Goal: Obtain resource: Download file/media

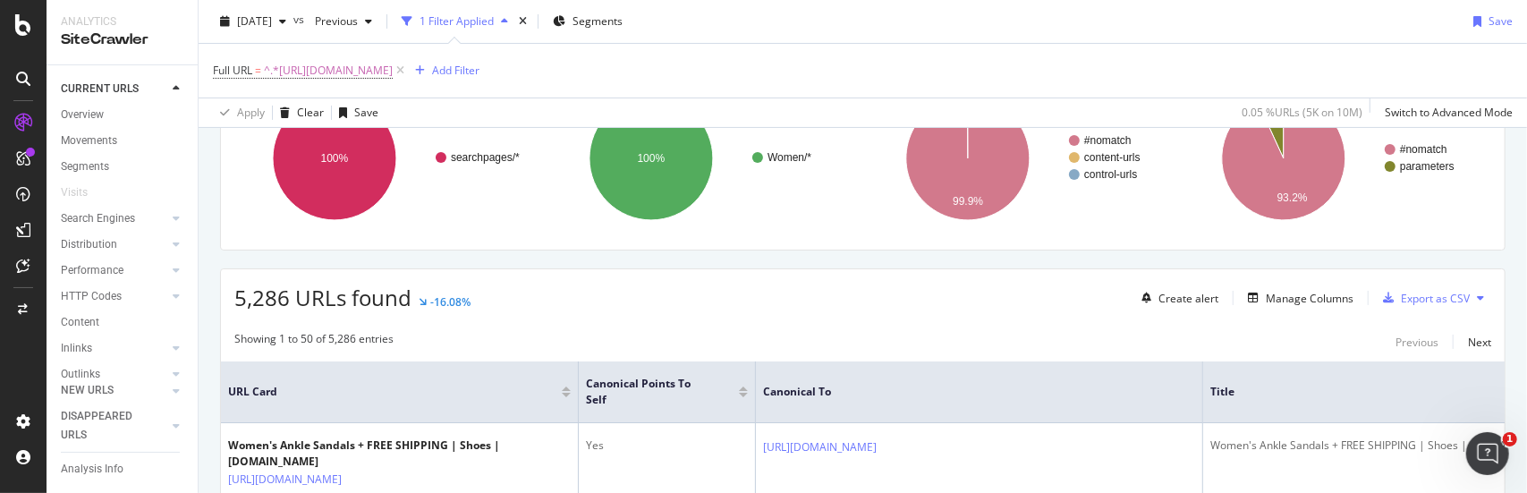
scroll to position [268, 0]
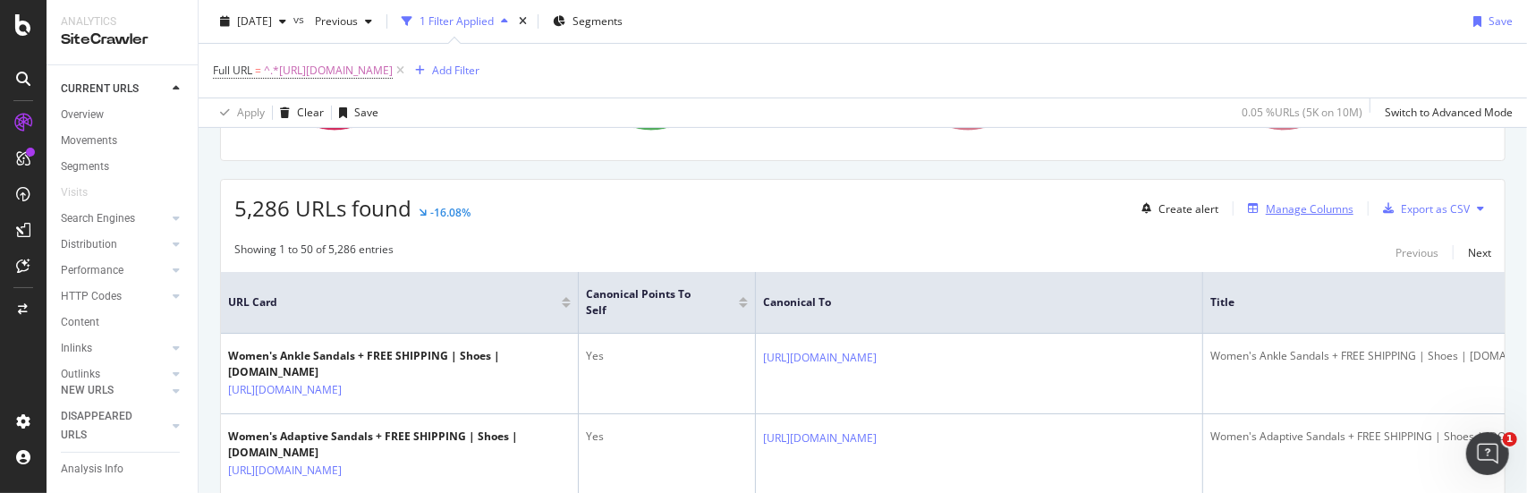
click at [1292, 209] on div "Manage Columns" at bounding box center [1310, 208] width 88 height 15
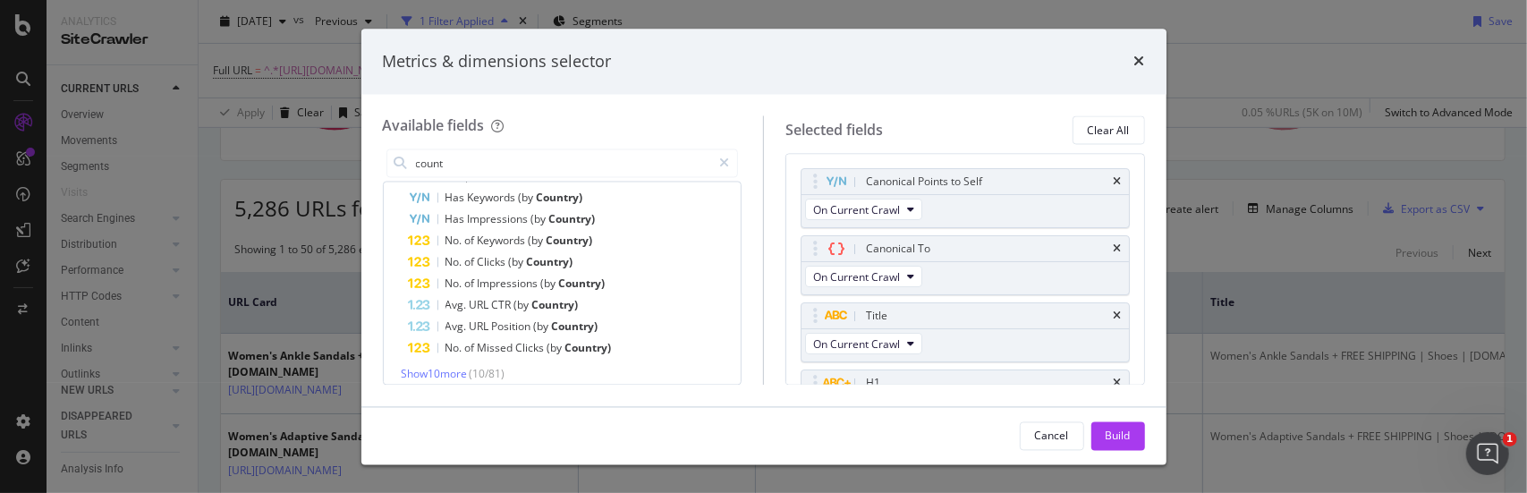
scroll to position [91, 0]
click at [451, 362] on span "Show 10 more" at bounding box center [435, 363] width 66 height 15
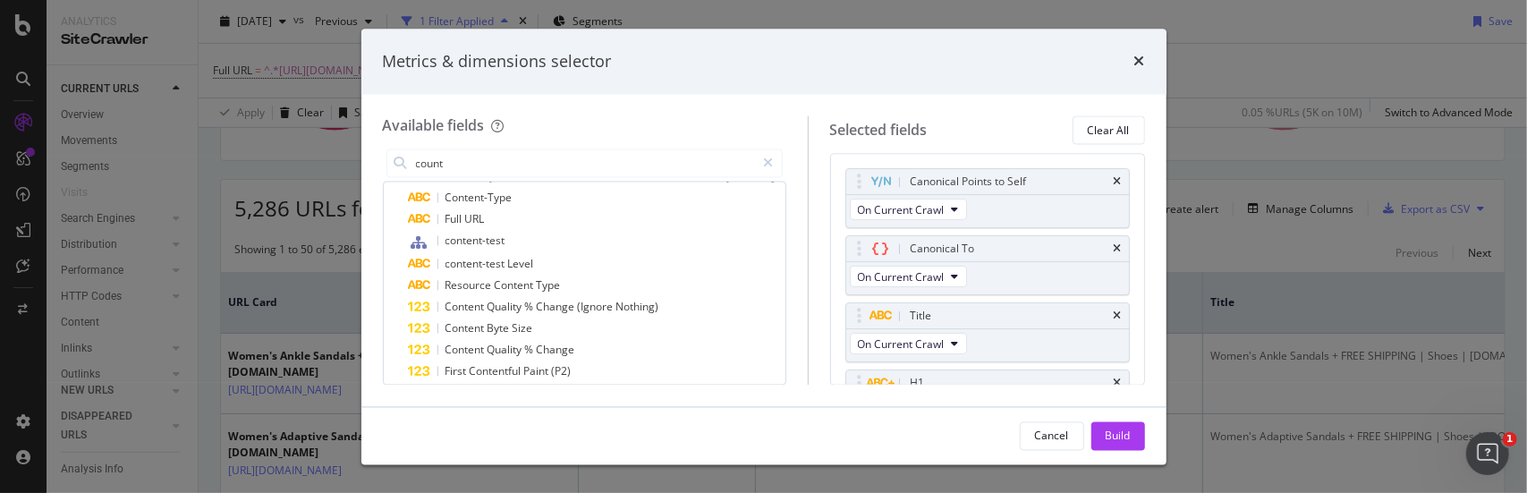
scroll to position [55, 0]
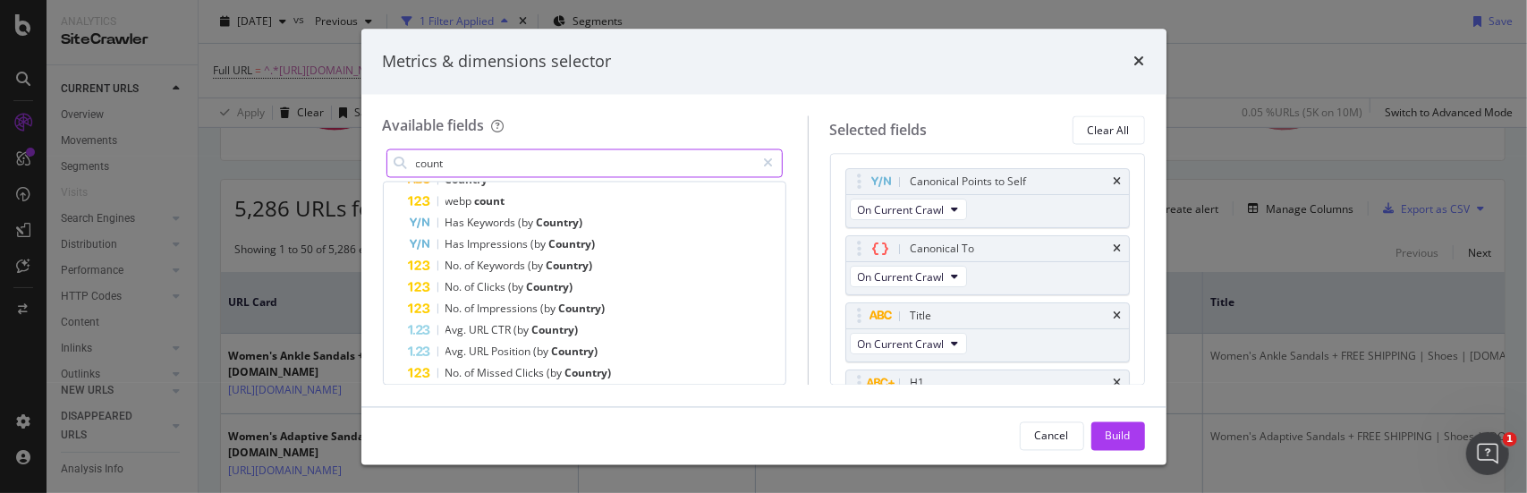
click at [509, 173] on input "count" at bounding box center [585, 163] width 342 height 27
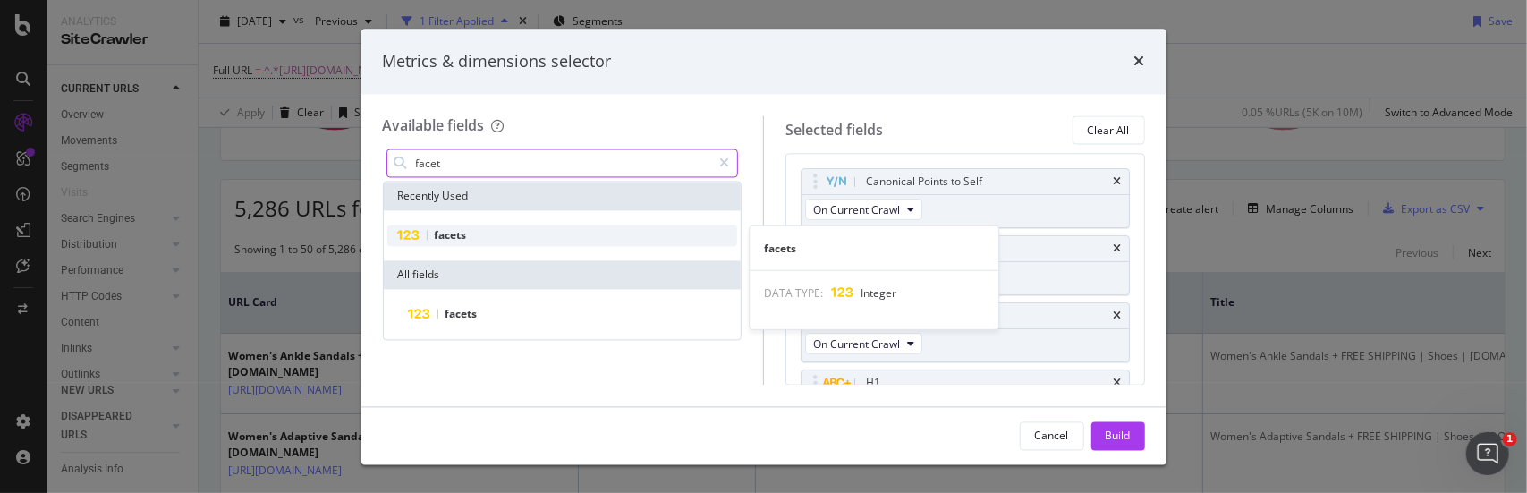
type input "facet"
click at [452, 239] on span "facets" at bounding box center [451, 235] width 32 height 15
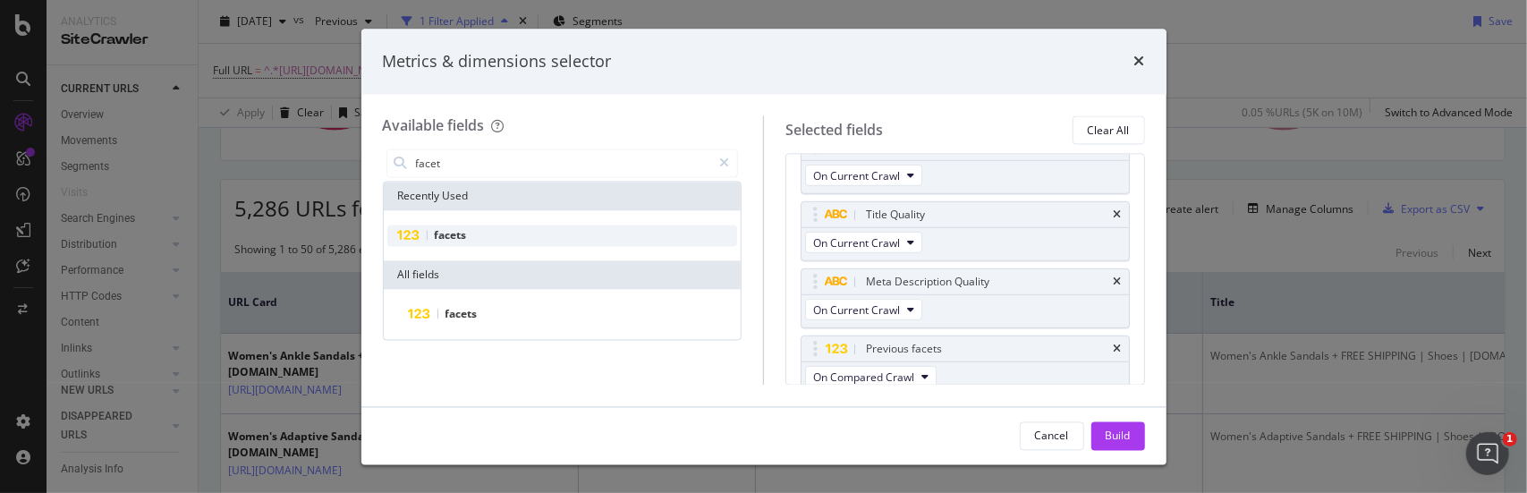
scroll to position [775, 0]
click at [925, 370] on icon "modal" at bounding box center [925, 375] width 7 height 11
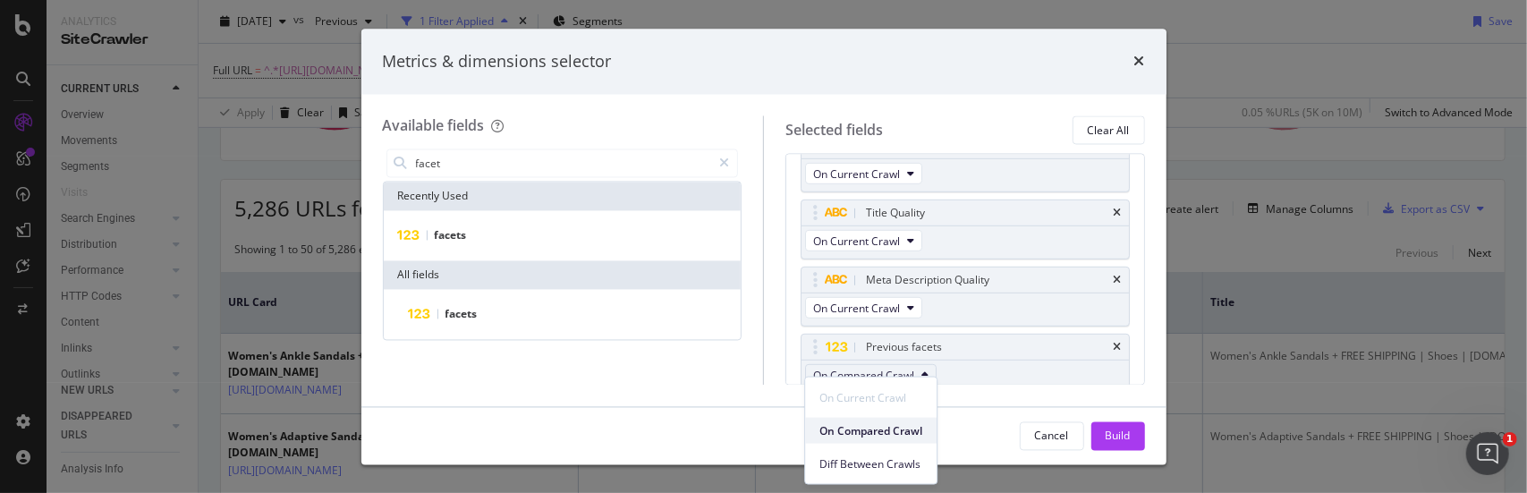
click at [911, 428] on span "On Compared Crawl" at bounding box center [871, 430] width 103 height 16
click at [956, 398] on div "Available fields facet Recently Used facets All fields facets Selected fields C…" at bounding box center [763, 250] width 805 height 311
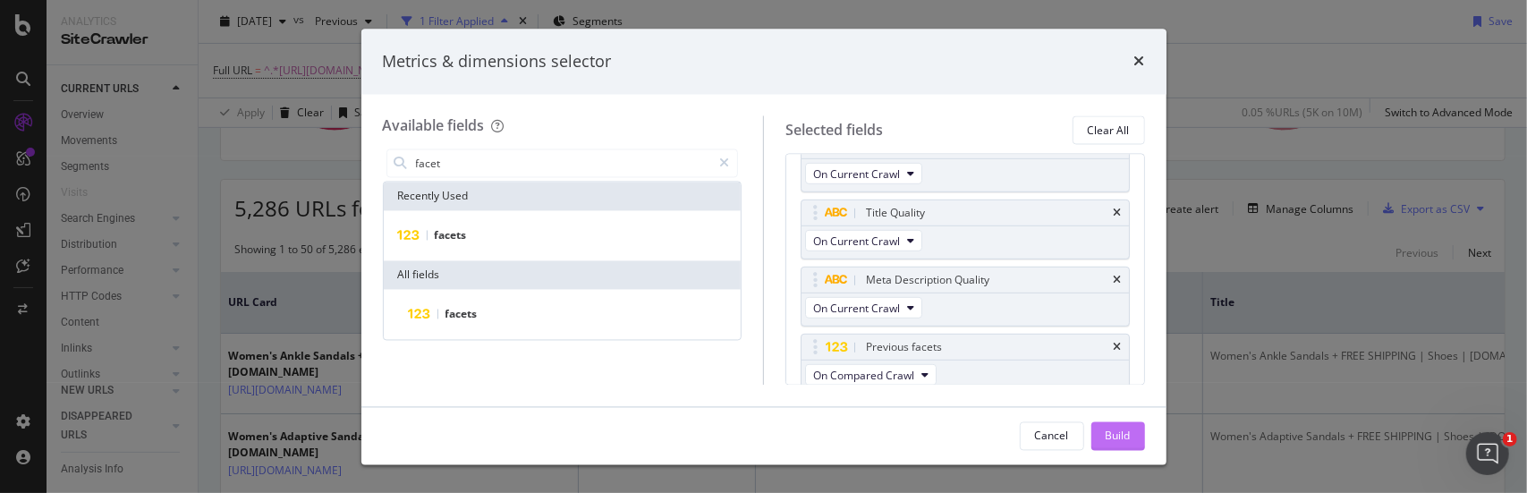
click at [1097, 438] on button "Build" at bounding box center [1119, 435] width 54 height 29
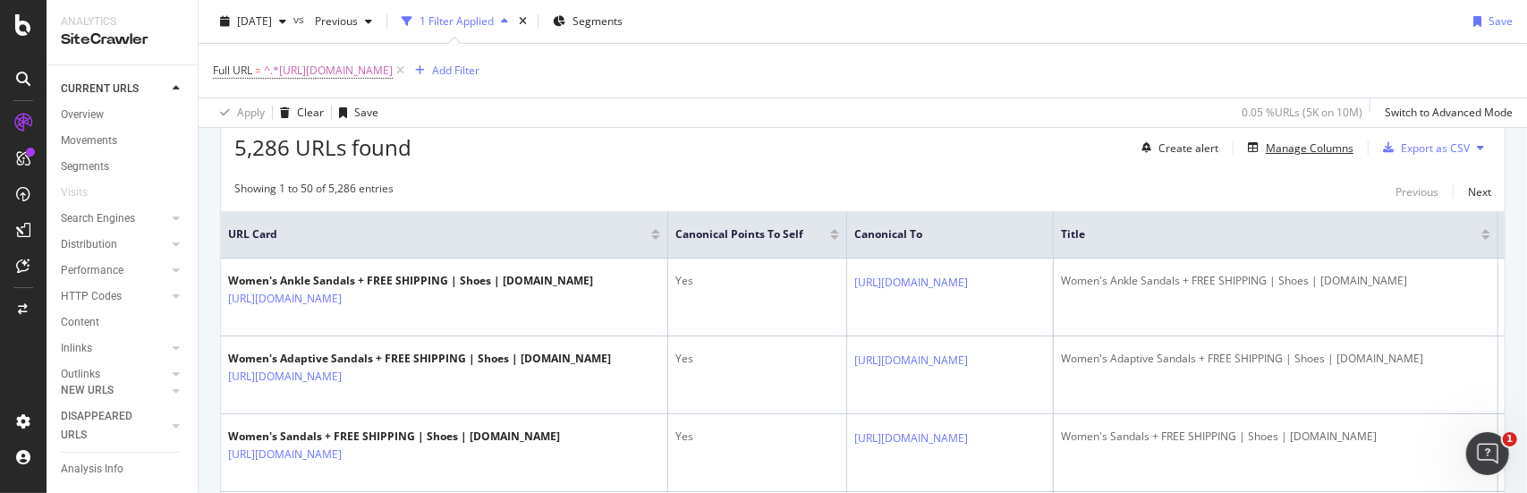
scroll to position [358, 0]
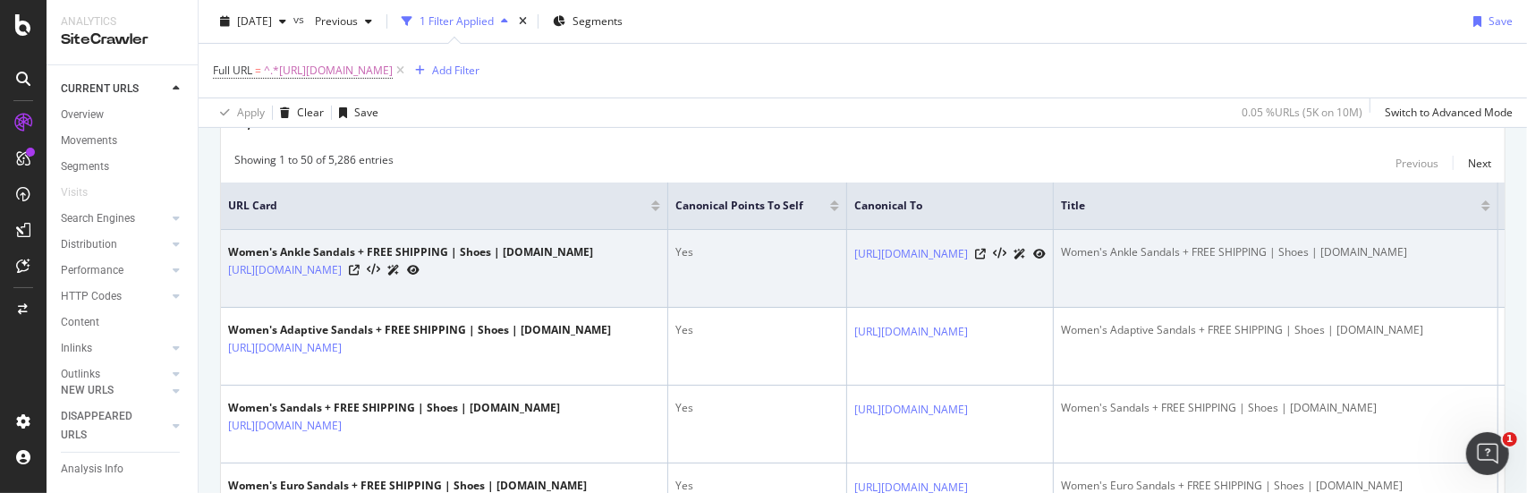
drag, startPoint x: 1253, startPoint y: 289, endPoint x: 1115, endPoint y: 294, distance: 138.8
click at [1054, 294] on td "[URL][DOMAIN_NAME]" at bounding box center [950, 269] width 207 height 78
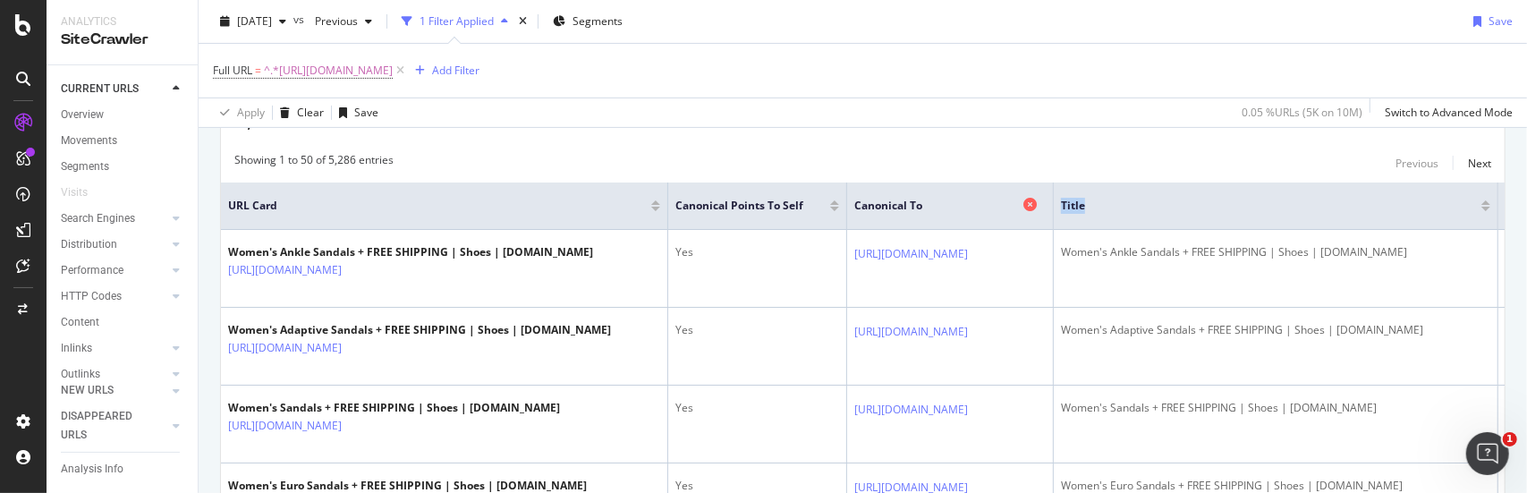
drag, startPoint x: 1407, startPoint y: 195, endPoint x: 1279, endPoint y: 210, distance: 129.7
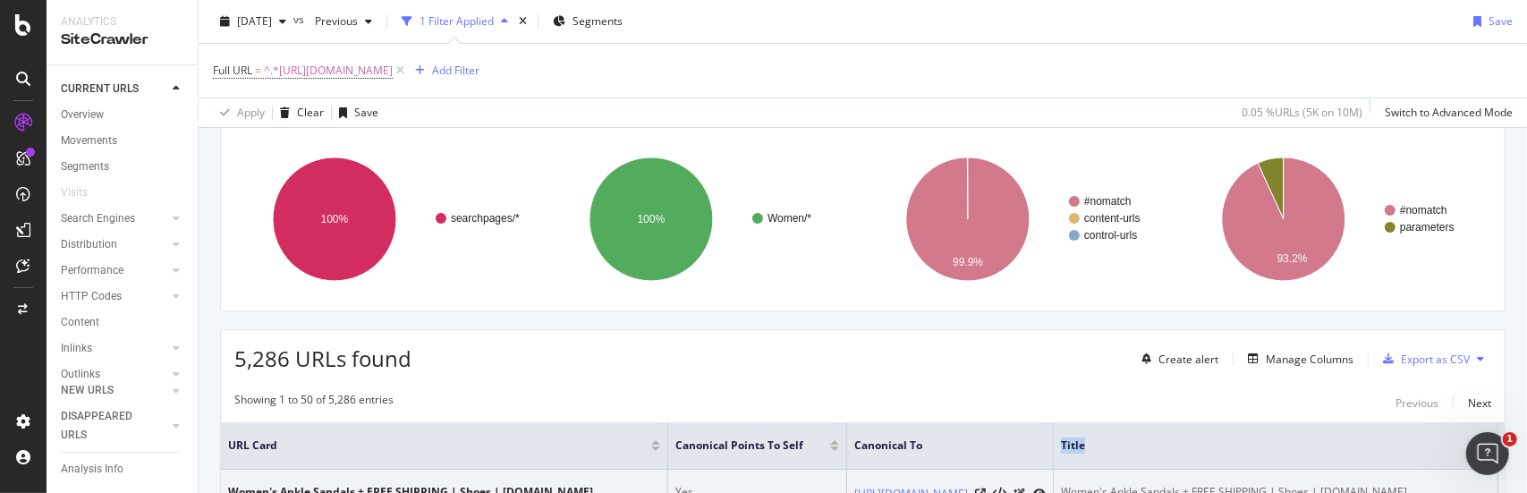
scroll to position [89, 0]
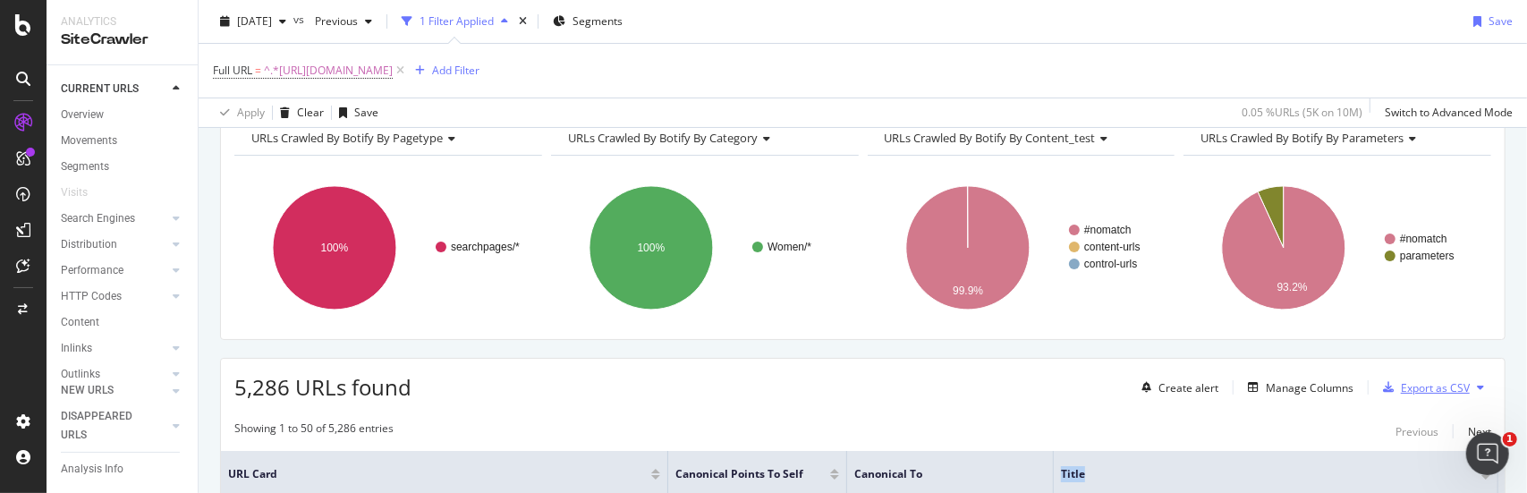
click at [1408, 384] on div "Export as CSV" at bounding box center [1435, 387] width 69 height 15
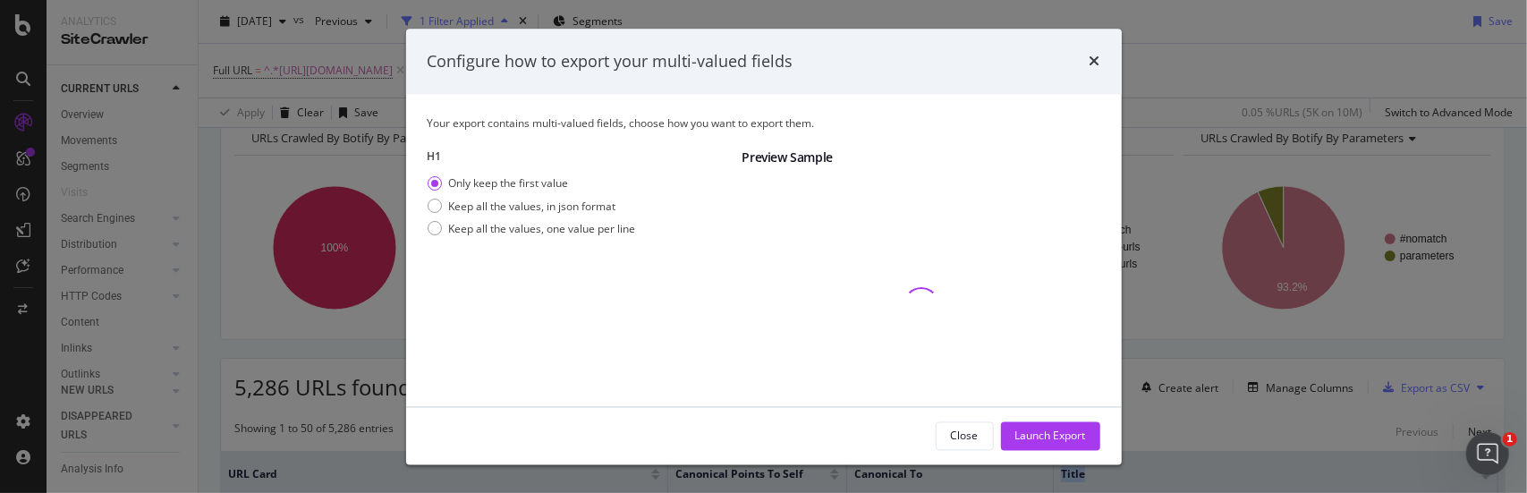
scroll to position [129, 0]
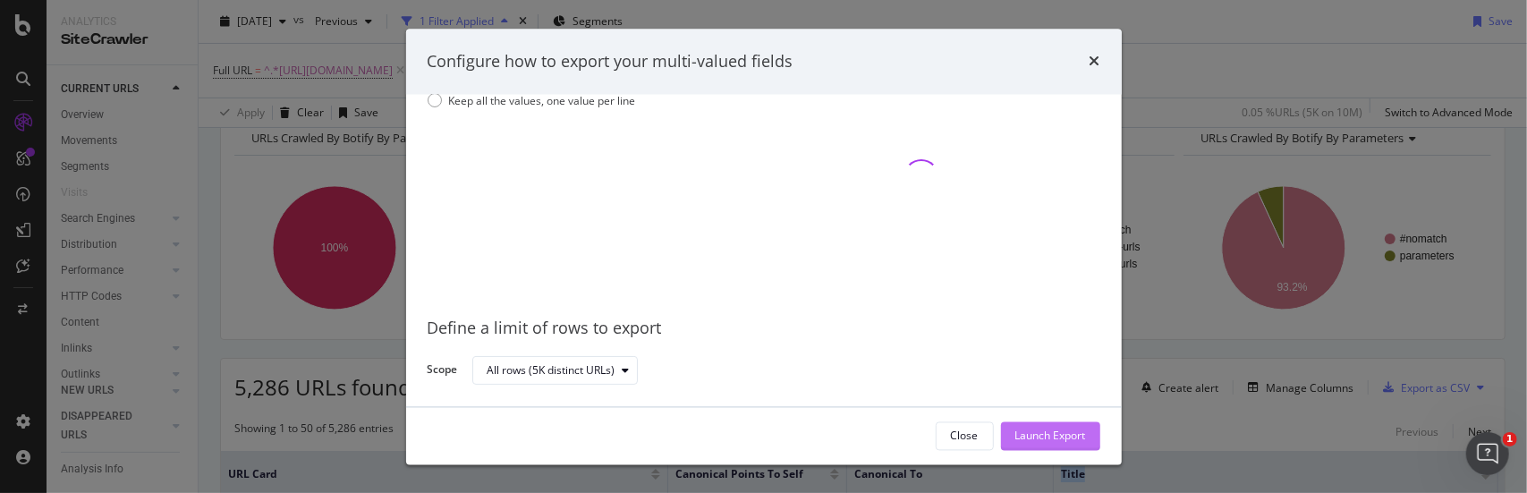
click at [1041, 433] on div "Launch Export" at bounding box center [1050, 435] width 71 height 15
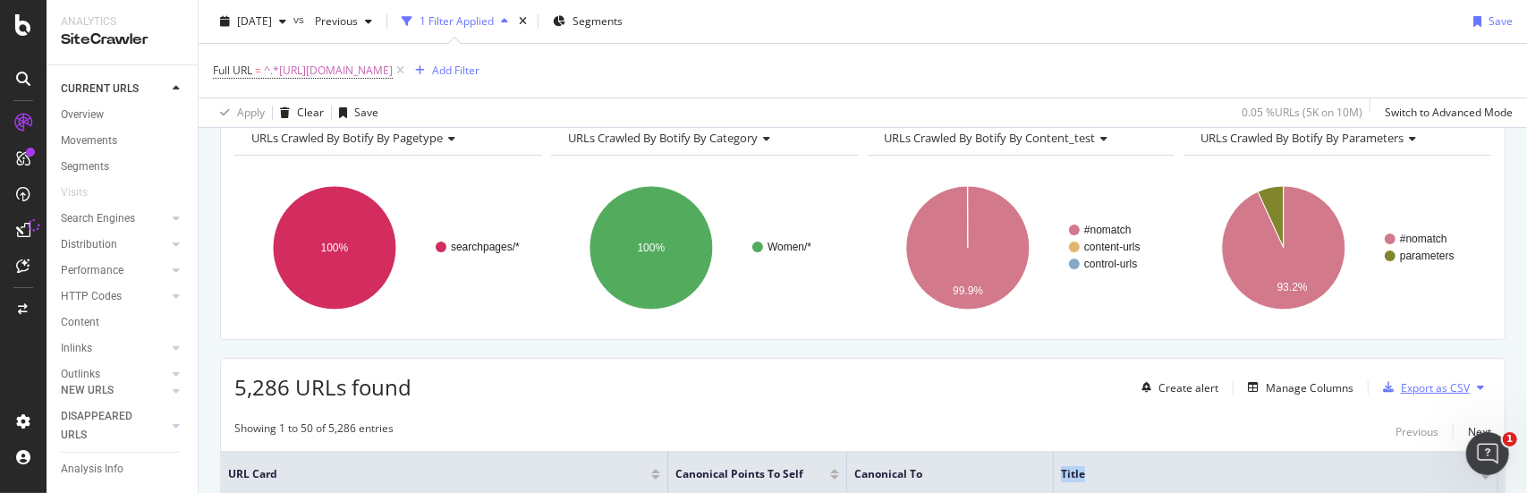
click at [1417, 387] on div "Export as CSV" at bounding box center [1435, 387] width 69 height 15
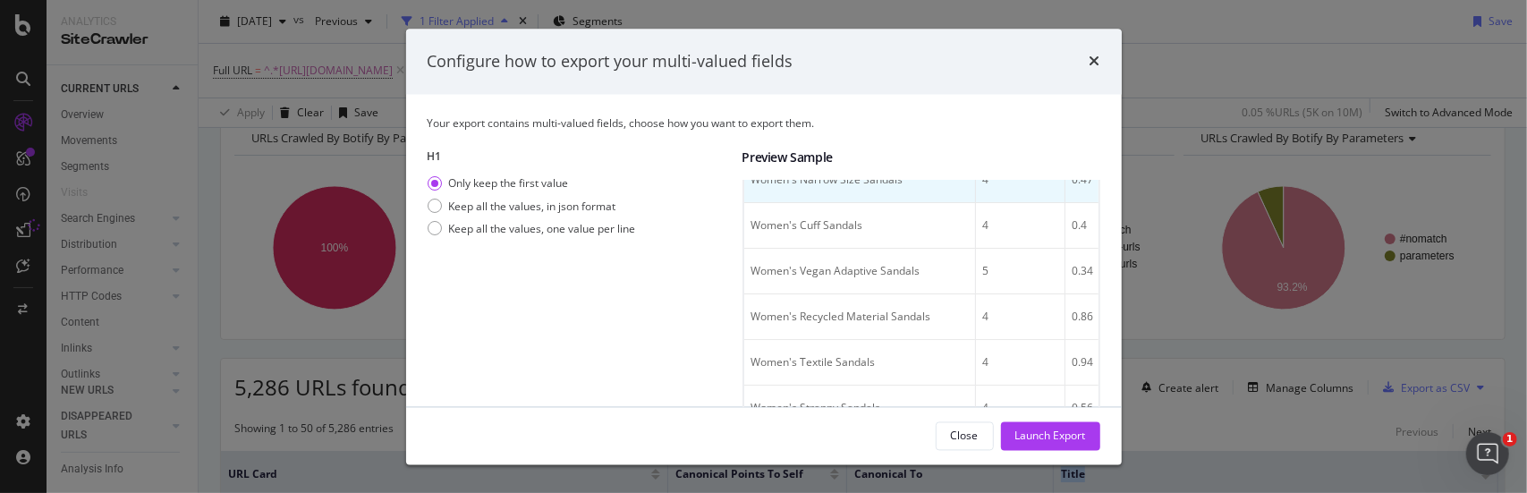
scroll to position [716, 0]
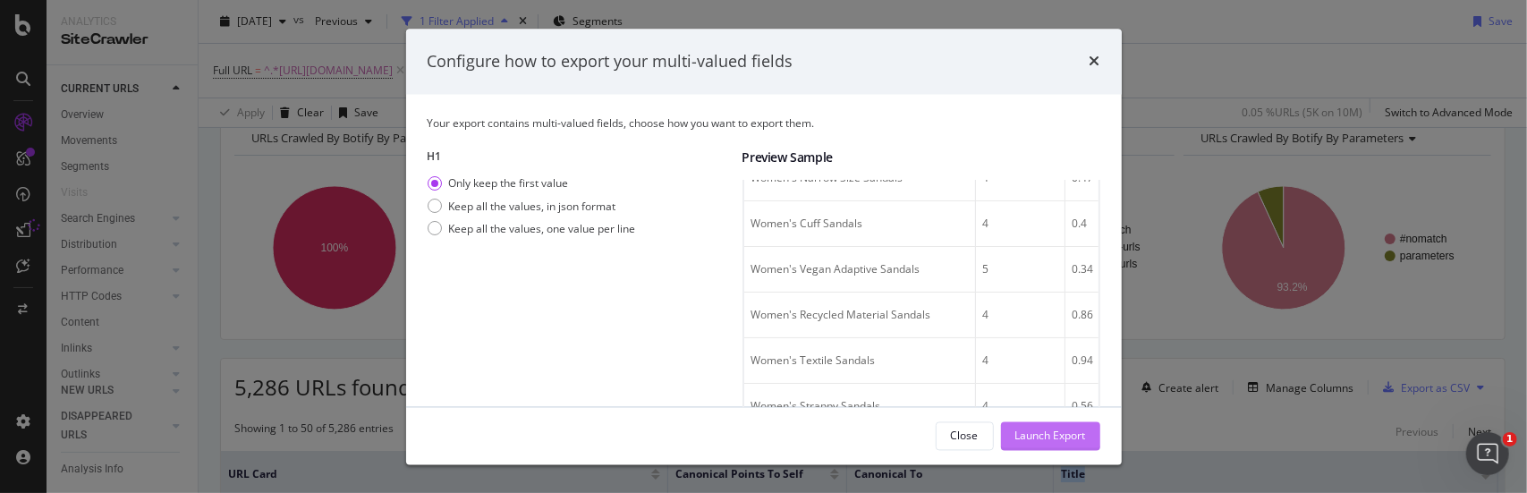
click at [1047, 440] on div "Launch Export" at bounding box center [1050, 435] width 71 height 15
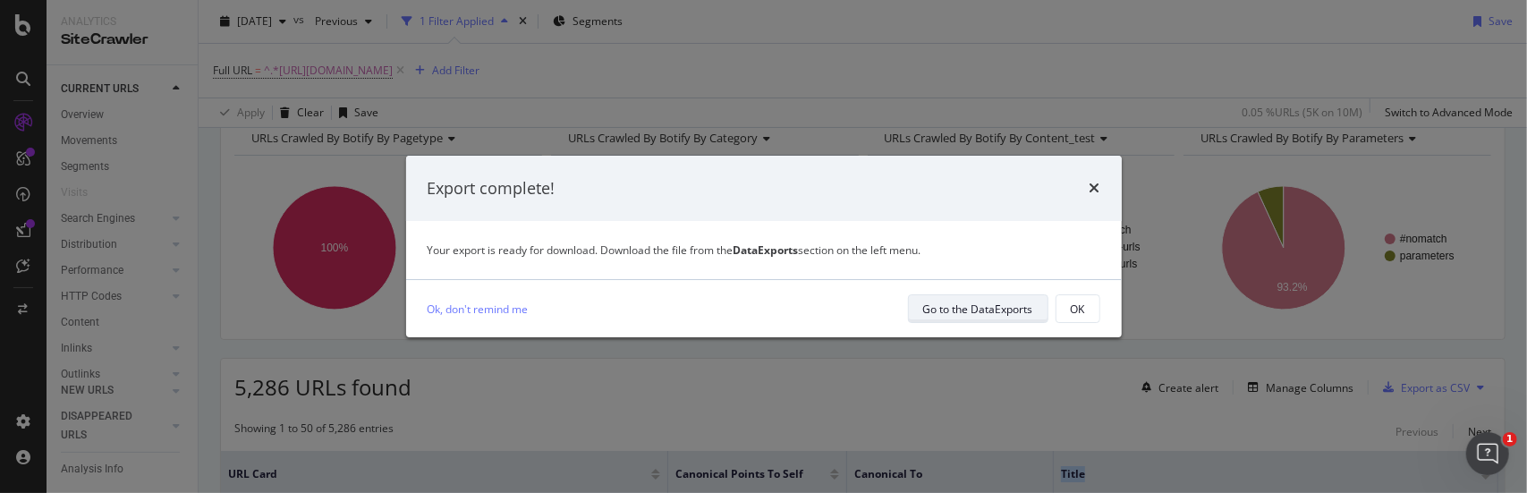
click at [947, 305] on div "Go to the DataExports" at bounding box center [978, 309] width 110 height 15
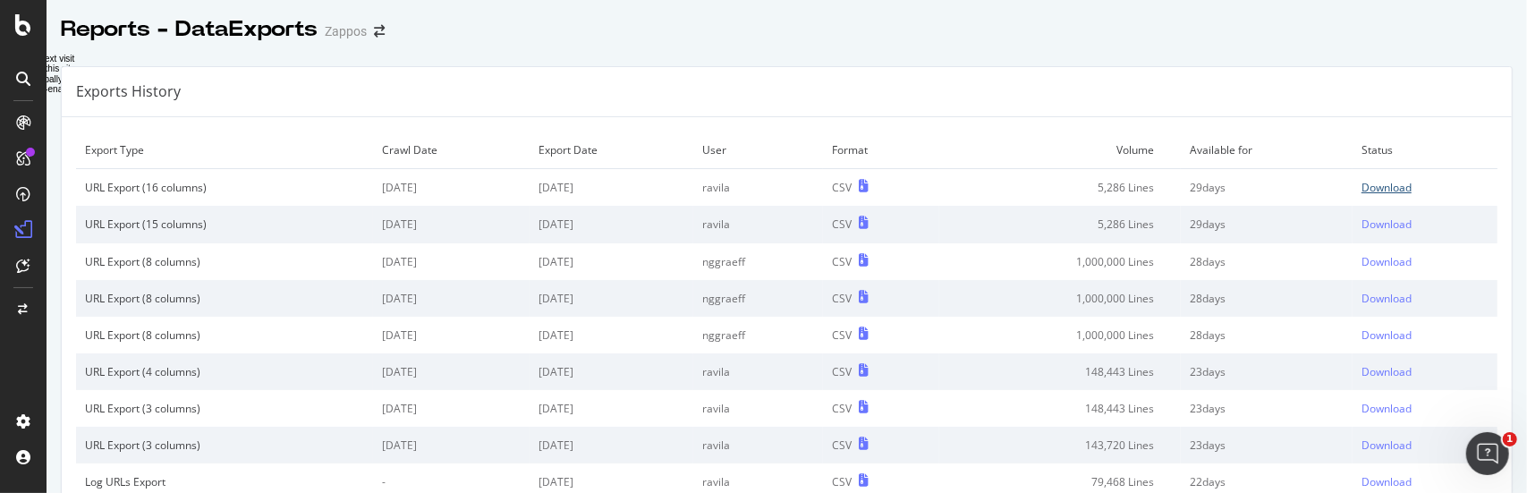
click at [1379, 183] on div "Download" at bounding box center [1387, 187] width 50 height 15
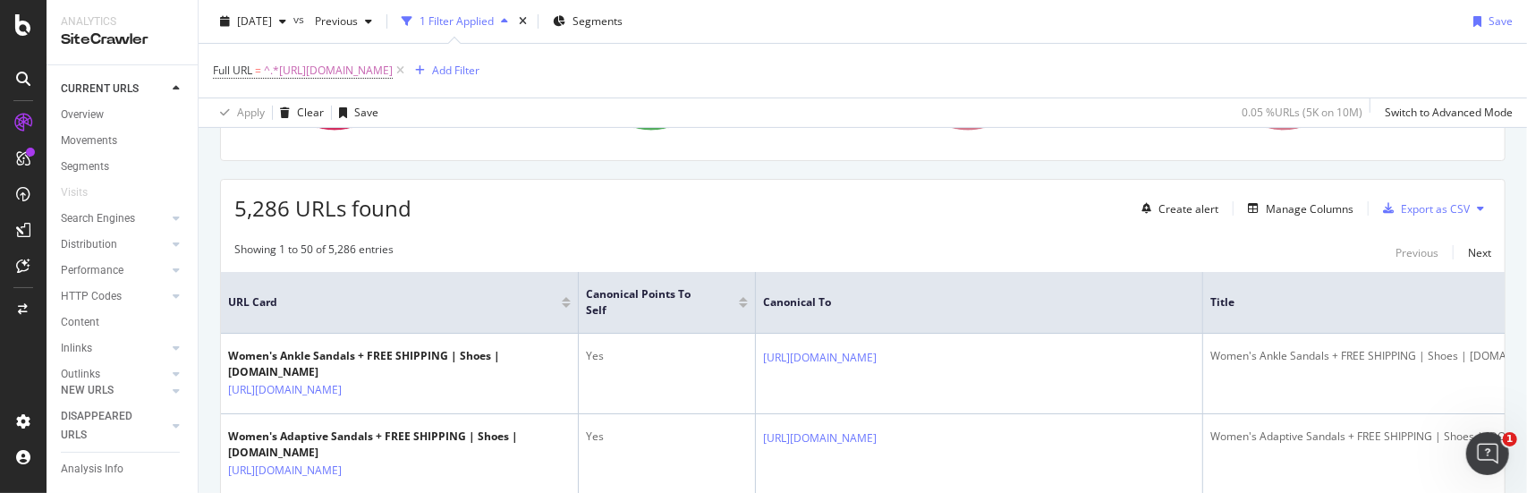
scroll to position [358, 0]
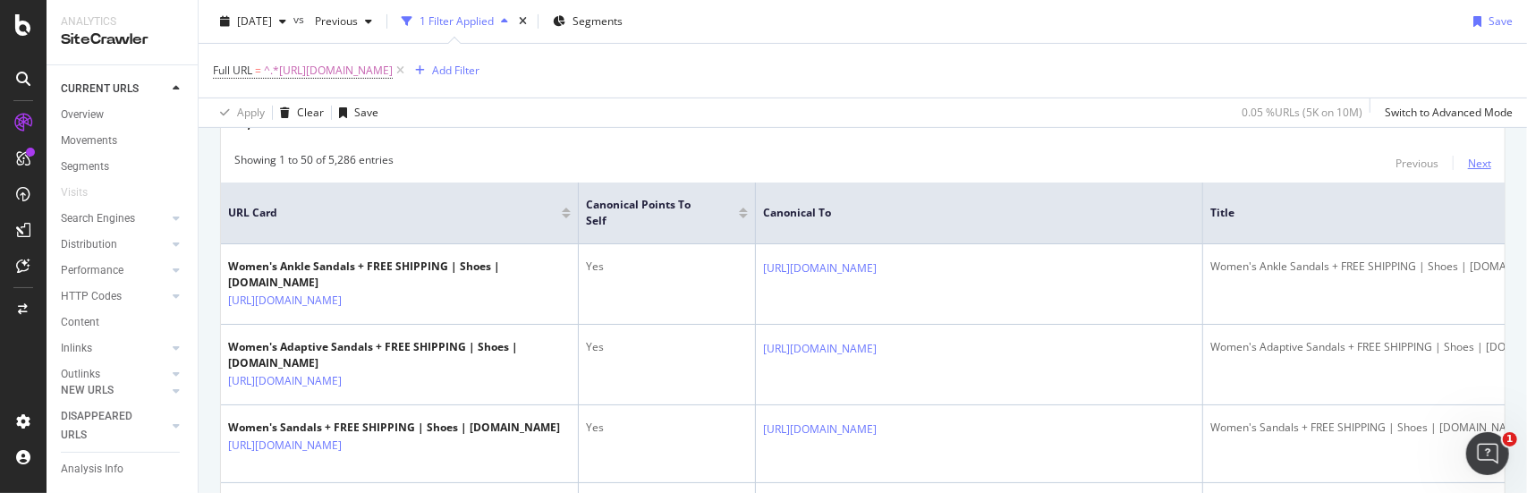
click at [1469, 160] on div "Next" at bounding box center [1479, 163] width 23 height 15
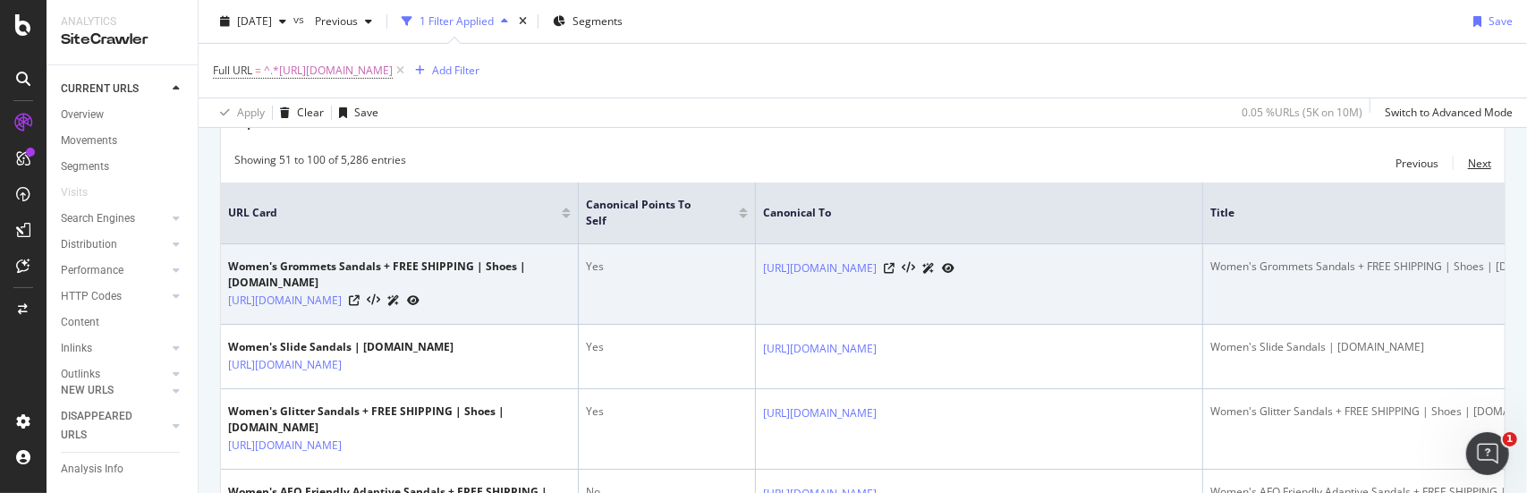
scroll to position [268, 0]
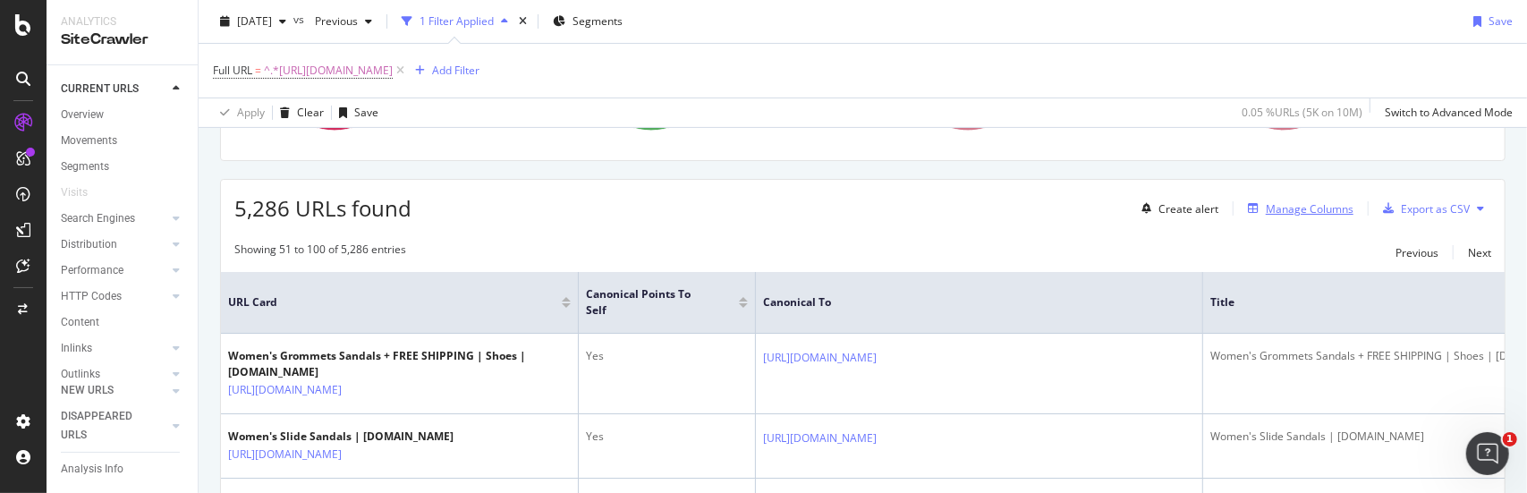
click at [1276, 205] on div "Manage Columns" at bounding box center [1310, 208] width 88 height 15
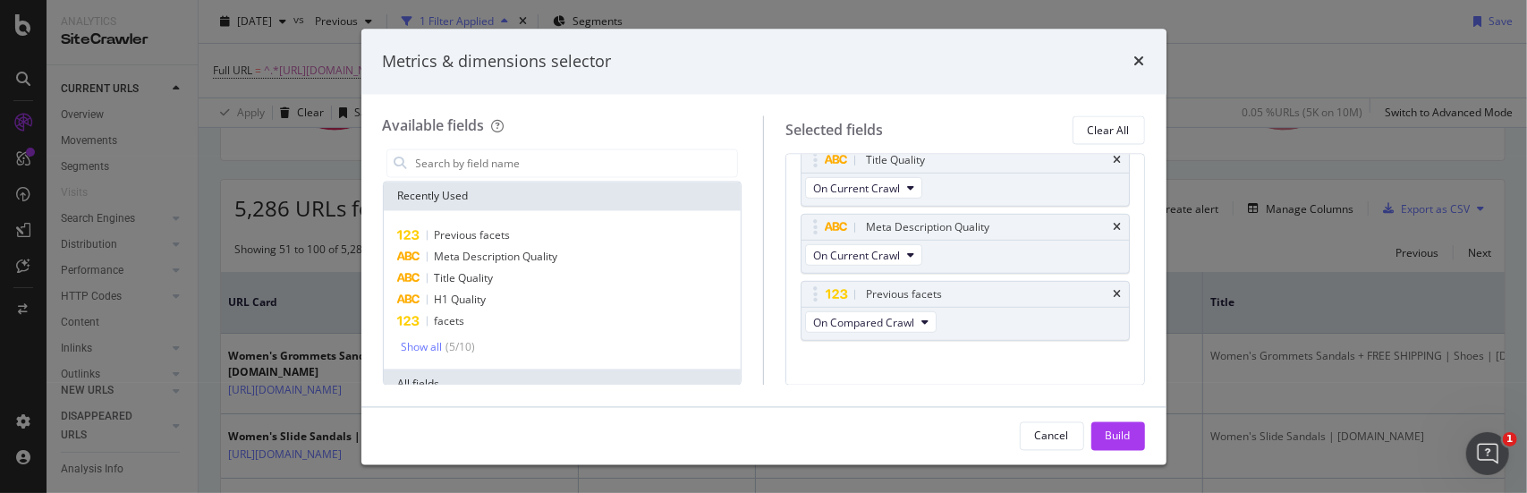
scroll to position [834, 0]
click at [1114, 283] on icon "times" at bounding box center [1118, 288] width 8 height 11
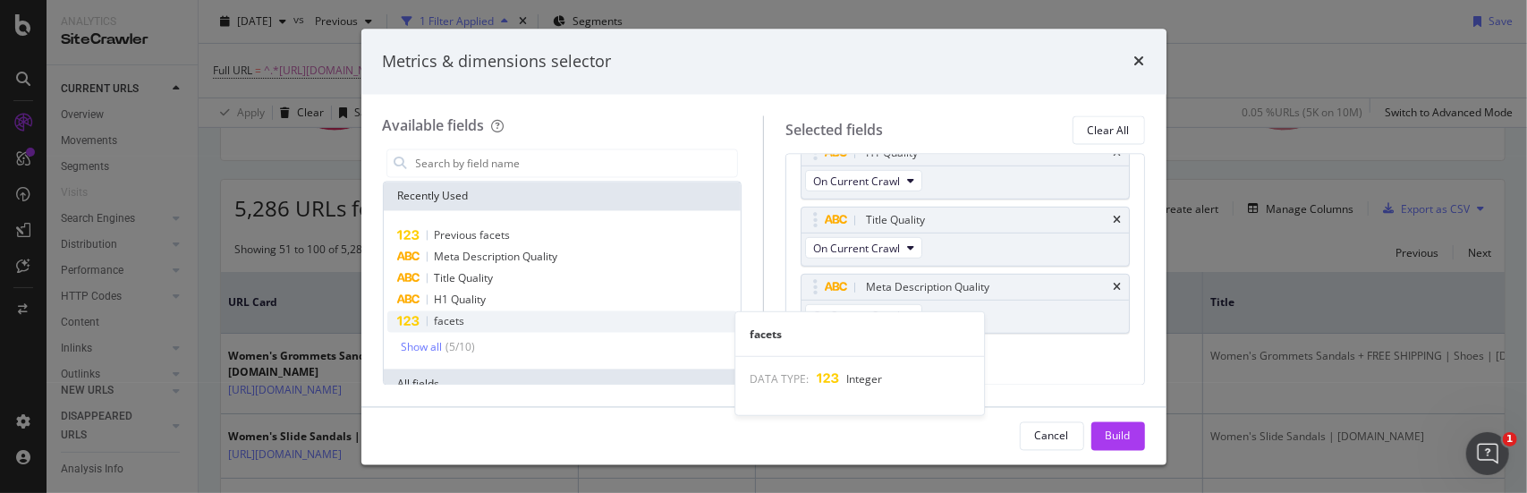
click at [442, 320] on span "facets" at bounding box center [450, 321] width 30 height 15
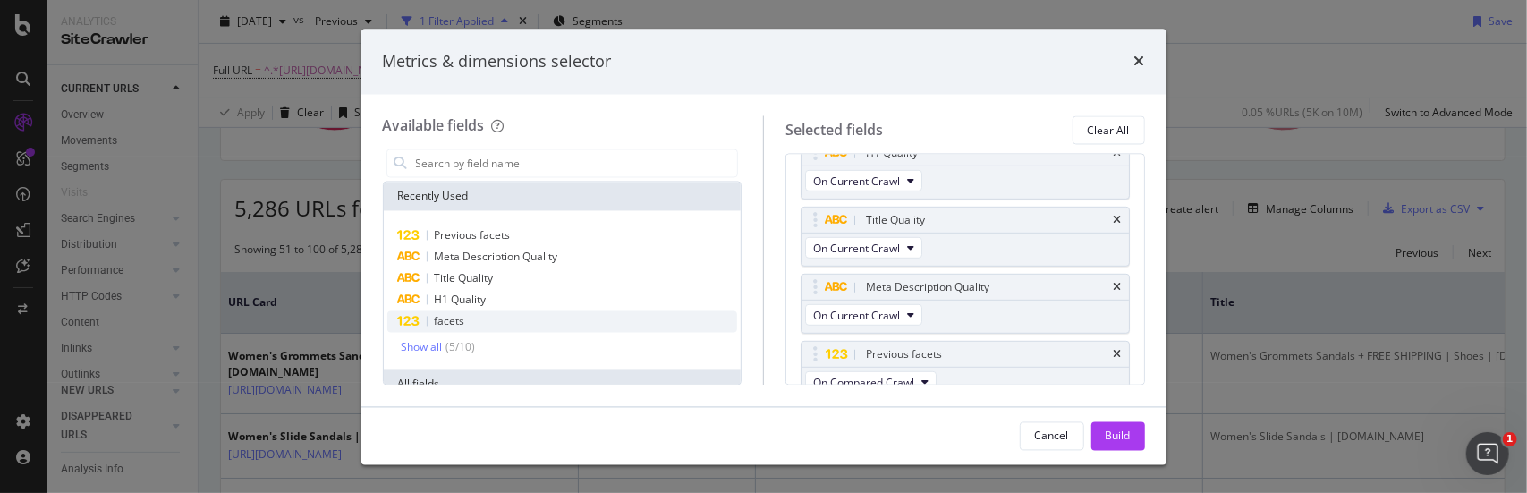
scroll to position [834, 0]
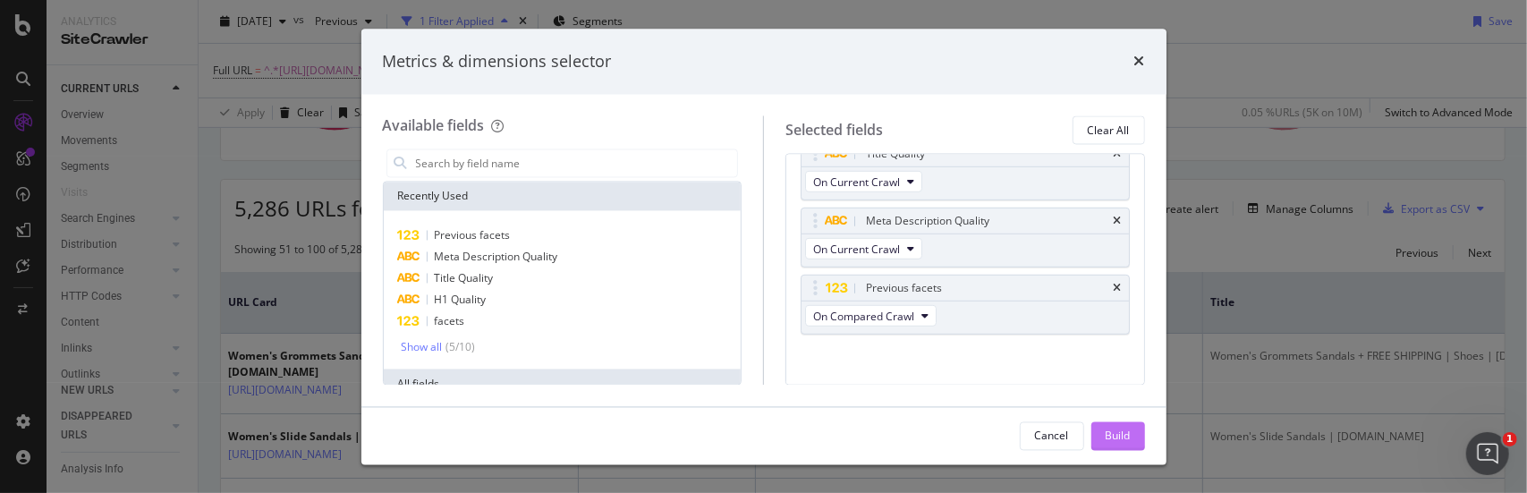
click at [1120, 438] on div "Build" at bounding box center [1118, 435] width 25 height 15
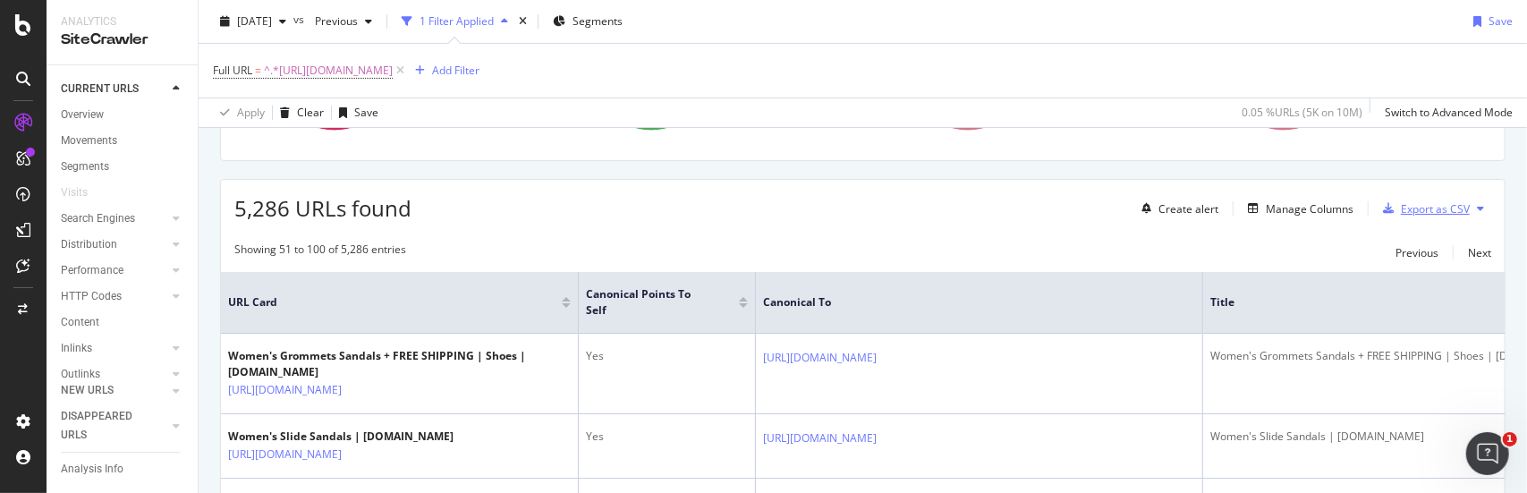
click at [1440, 208] on div "Export as CSV" at bounding box center [1435, 208] width 69 height 15
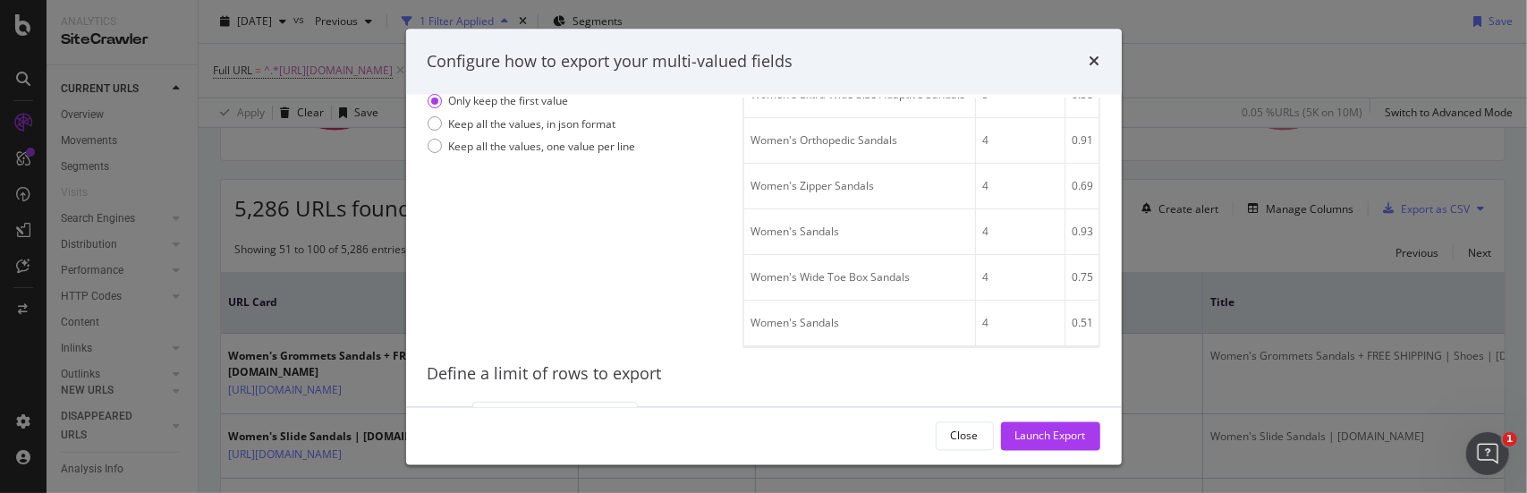
scroll to position [129, 0]
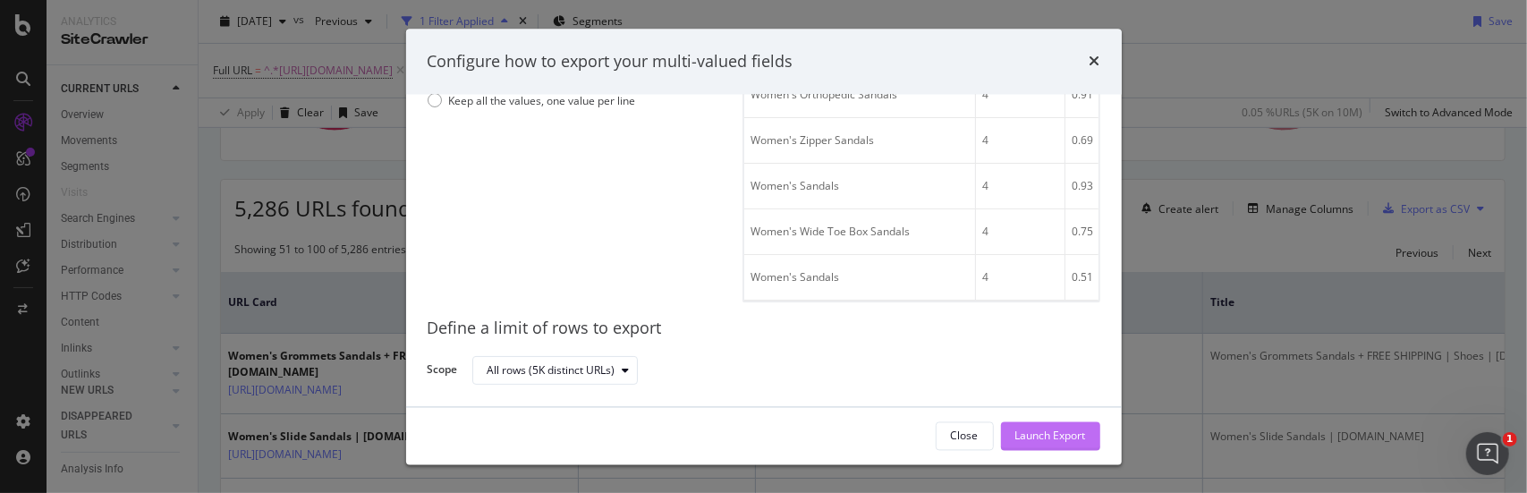
click at [1036, 434] on div "Launch Export" at bounding box center [1050, 435] width 71 height 15
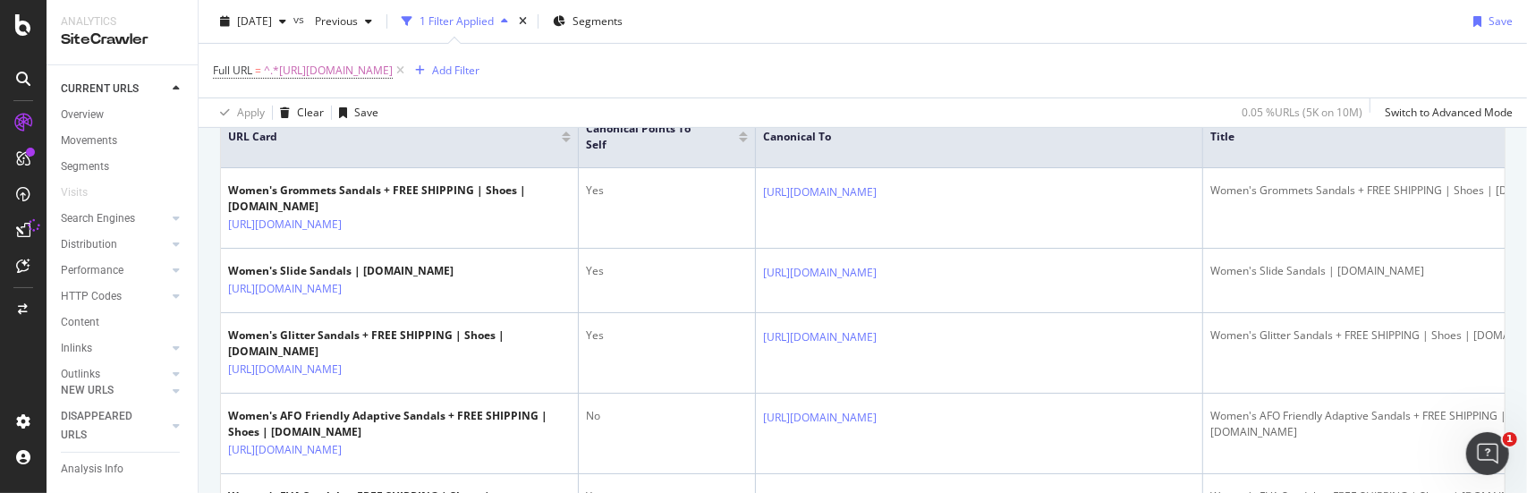
scroll to position [447, 0]
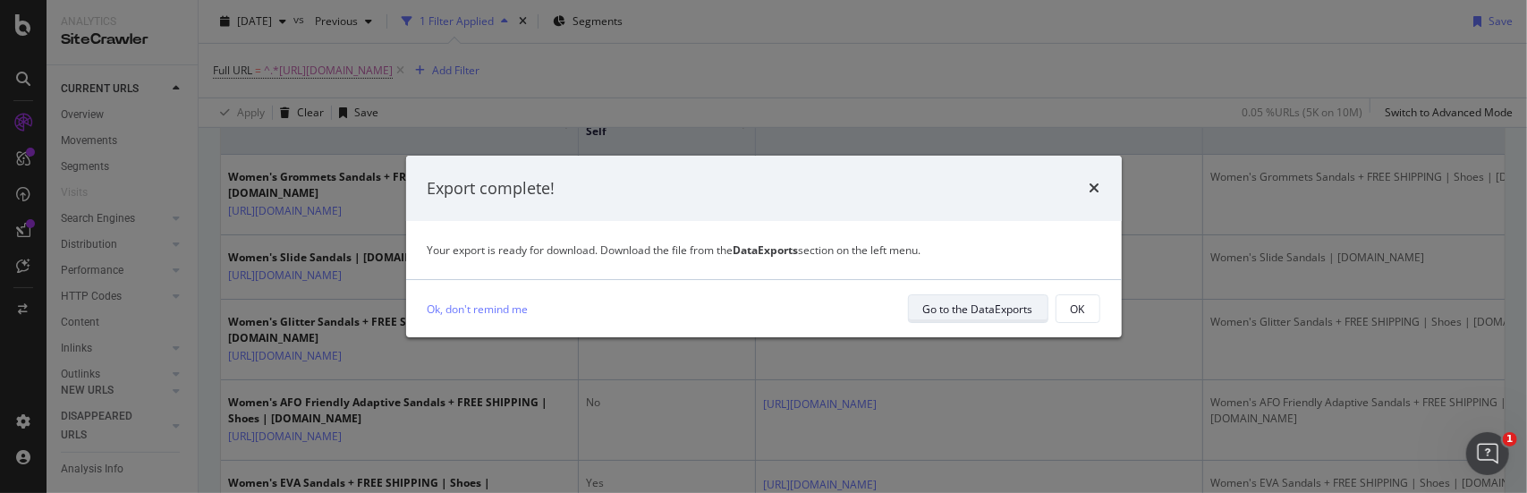
click at [997, 308] on div "Go to the DataExports" at bounding box center [978, 309] width 110 height 15
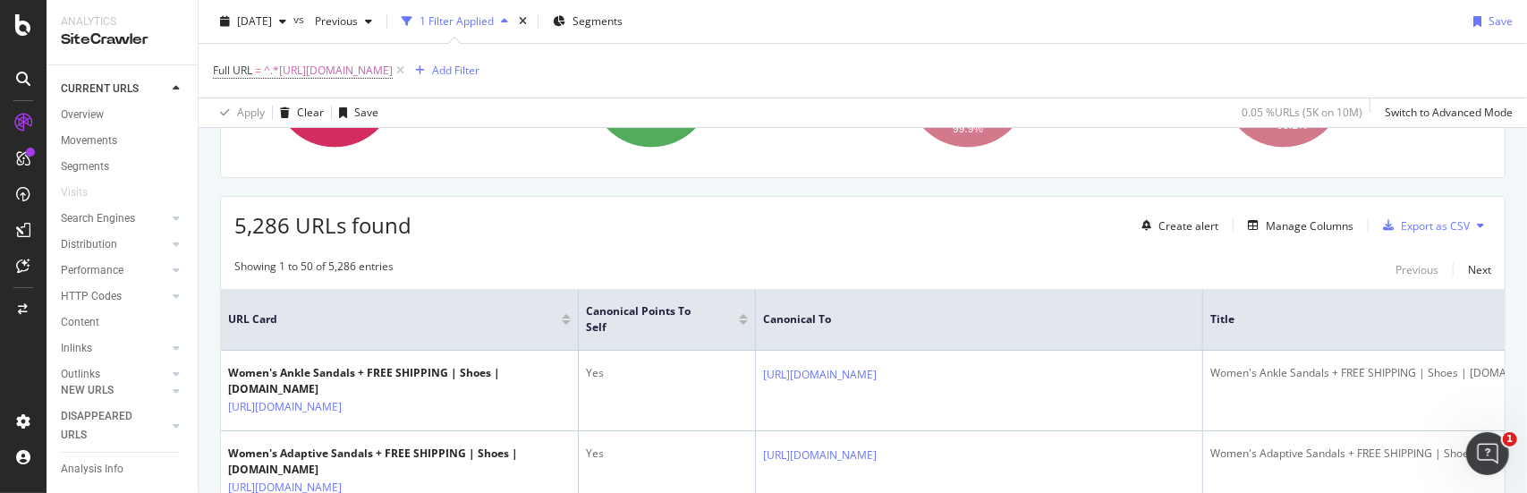
scroll to position [268, 0]
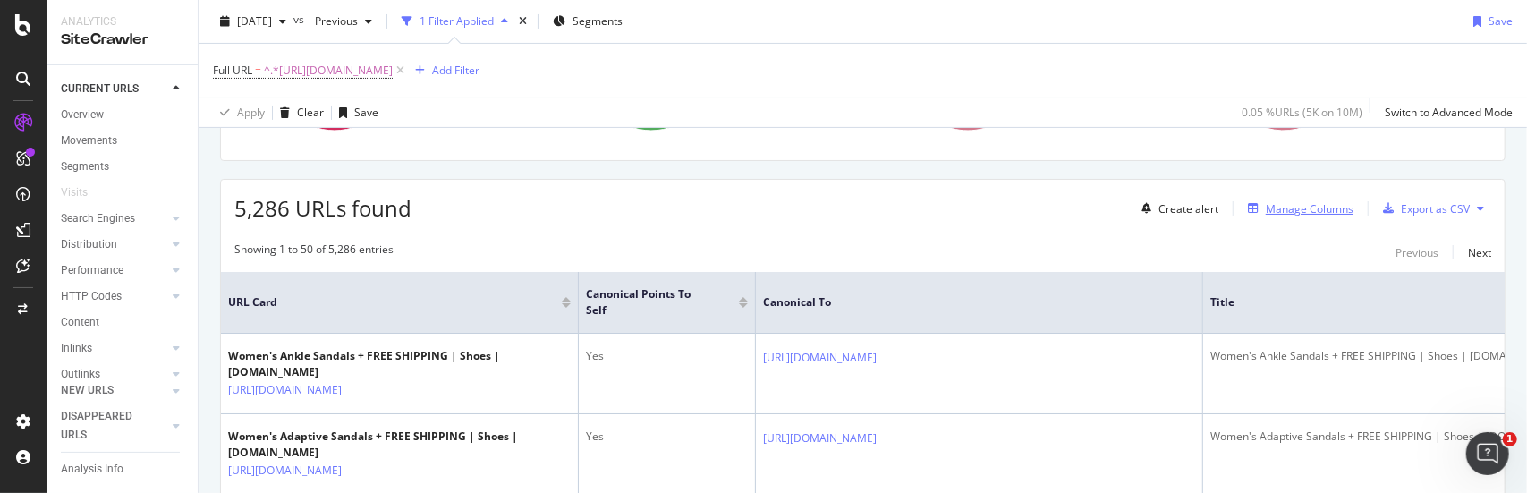
click at [1296, 201] on div "Manage Columns" at bounding box center [1310, 208] width 88 height 15
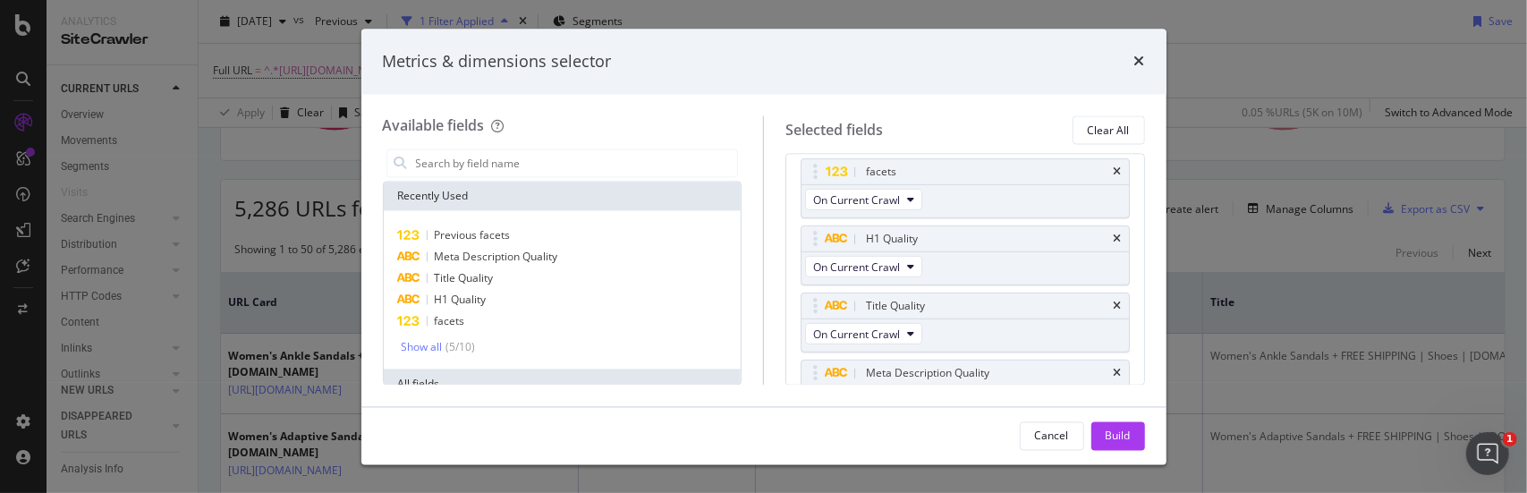
scroll to position [834, 0]
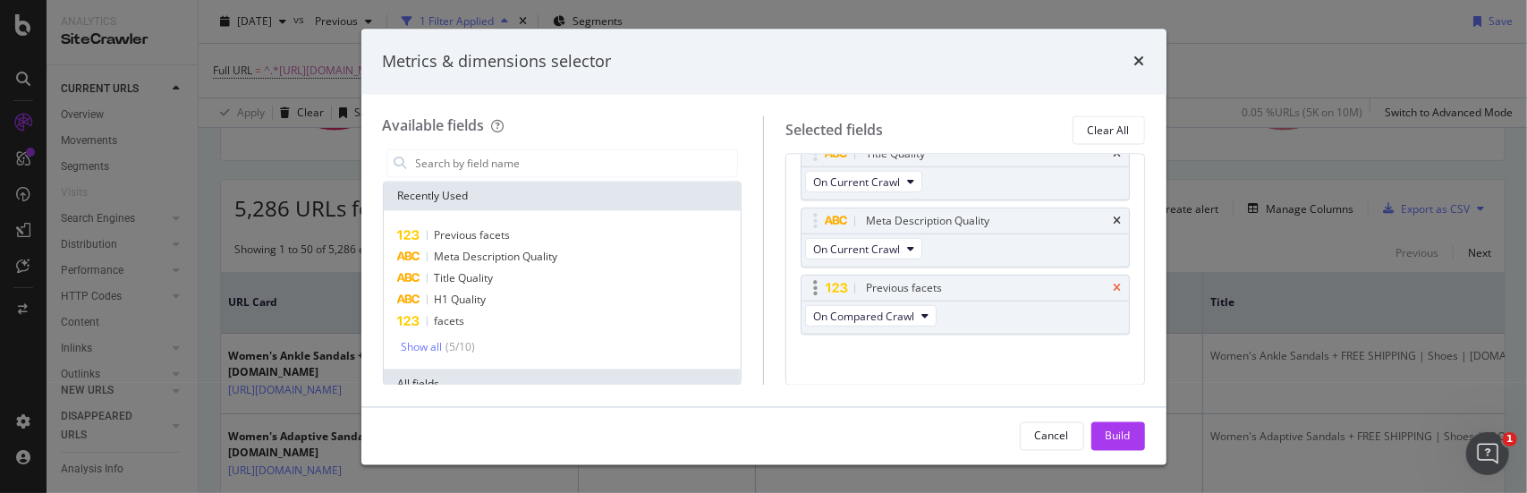
click at [1114, 283] on icon "times" at bounding box center [1118, 288] width 8 height 11
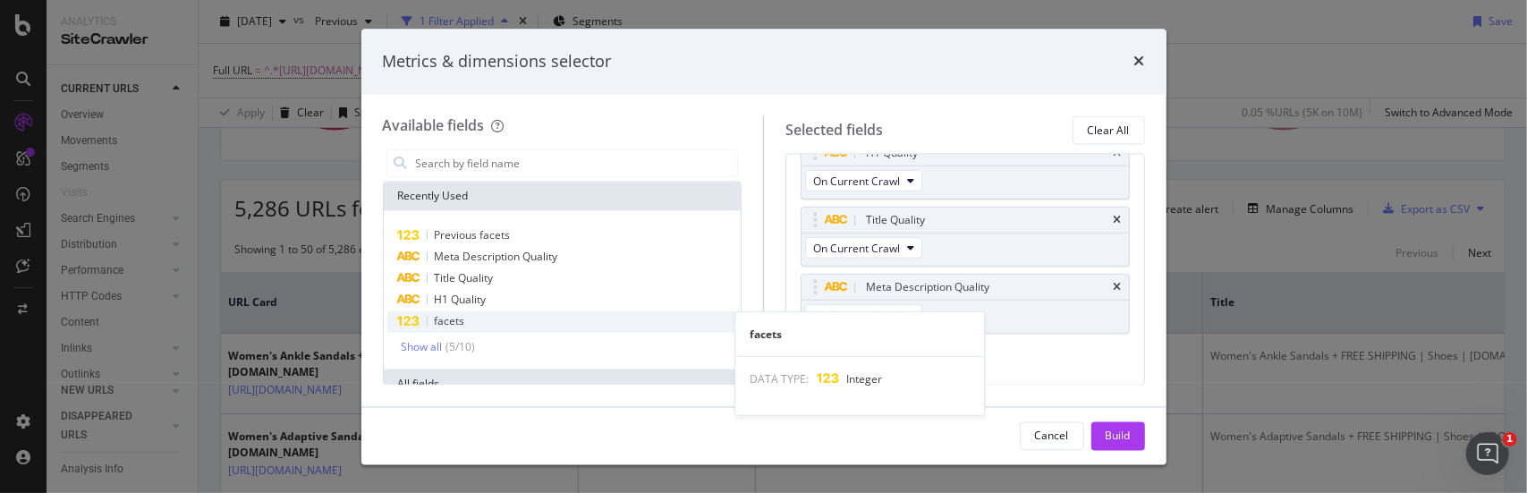
click at [460, 321] on span "facets" at bounding box center [450, 321] width 30 height 15
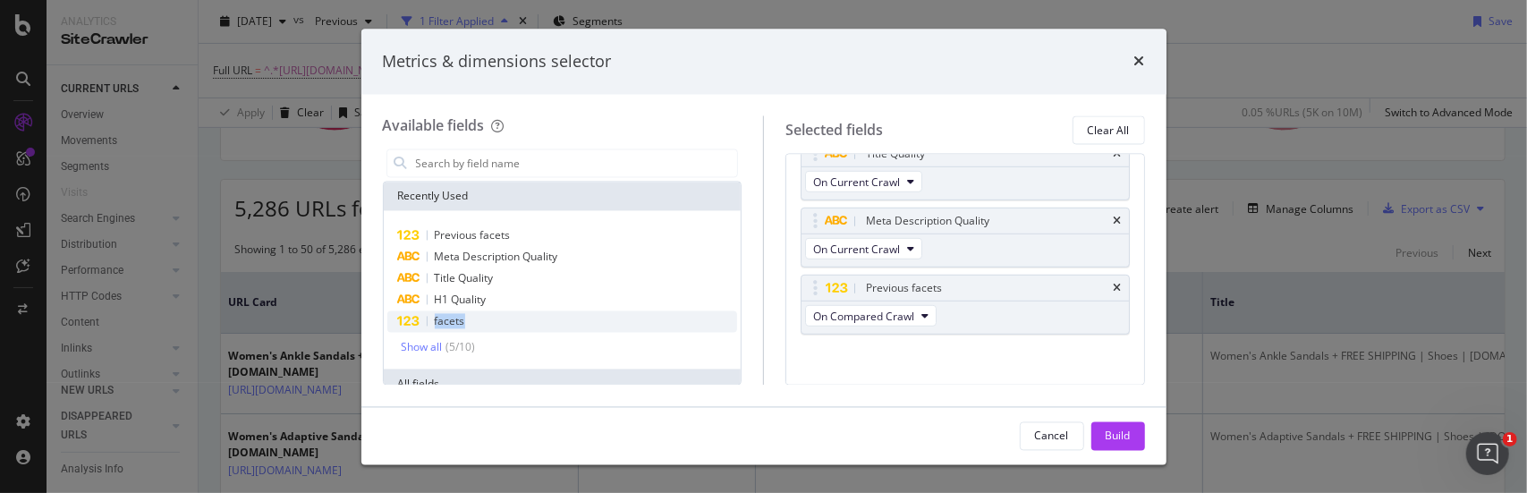
click at [460, 321] on span "facets" at bounding box center [450, 321] width 30 height 15
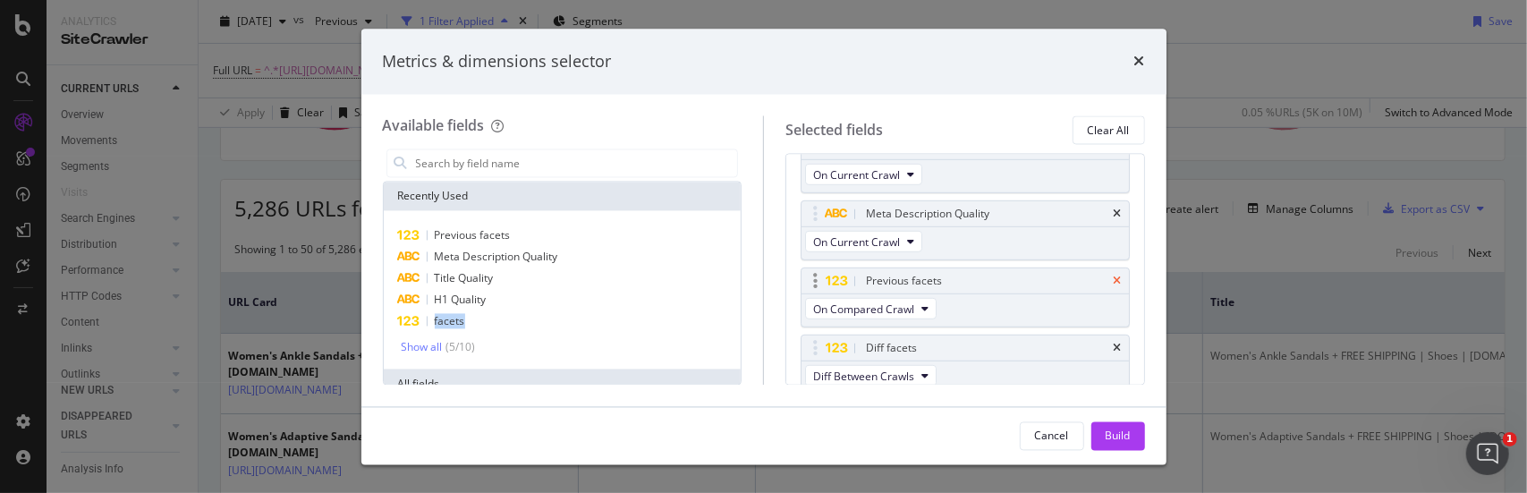
click at [1114, 276] on icon "times" at bounding box center [1118, 281] width 8 height 11
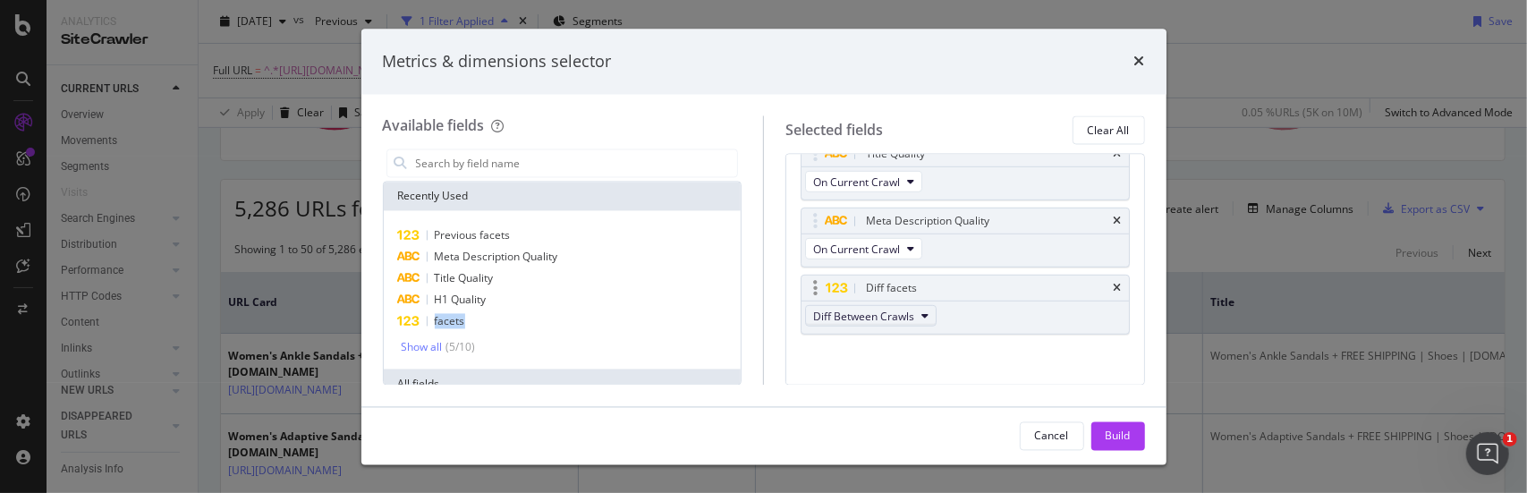
click at [923, 310] on icon "modal" at bounding box center [925, 315] width 7 height 11
click at [893, 377] on span "On Compared Crawl" at bounding box center [873, 371] width 106 height 16
click at [922, 310] on icon "modal" at bounding box center [925, 315] width 7 height 11
click at [883, 412] on div "Diff Between Crawls" at bounding box center [871, 405] width 132 height 26
click at [446, 161] on input "modal" at bounding box center [576, 163] width 324 height 27
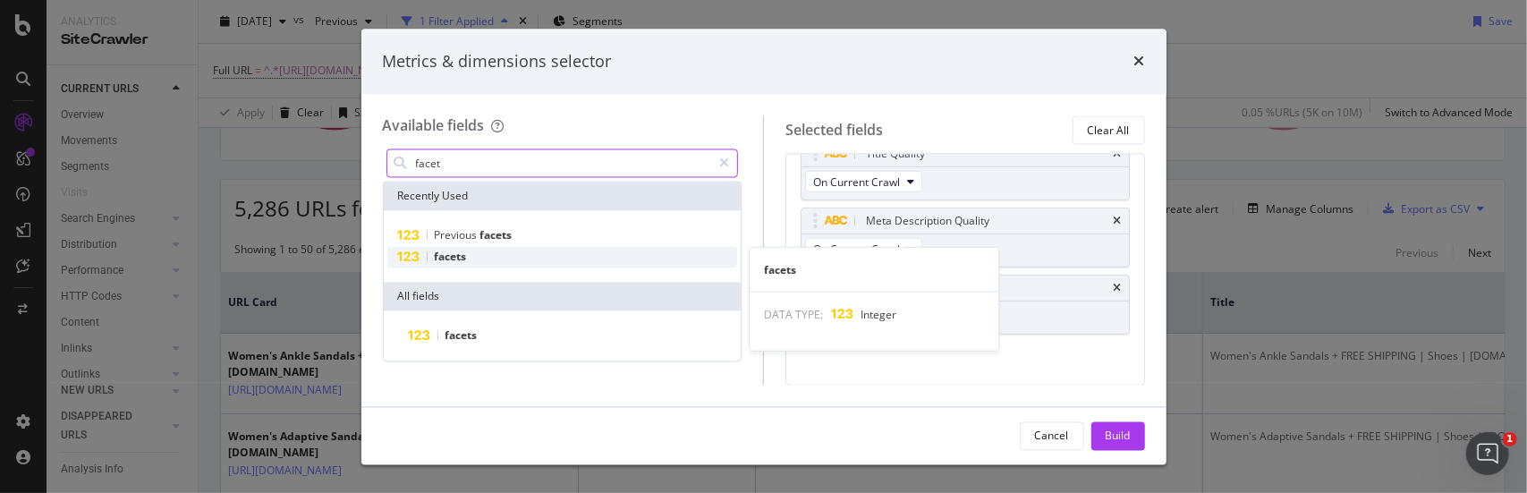
type input "facet"
click at [445, 258] on span "facets" at bounding box center [451, 257] width 32 height 15
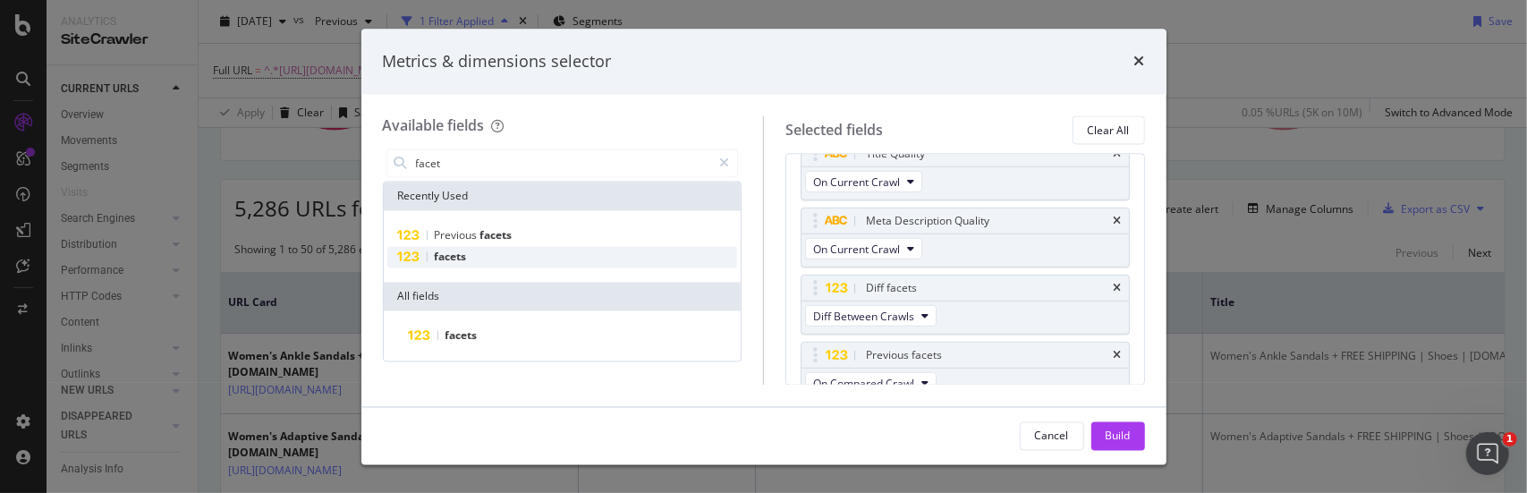
scroll to position [841, 0]
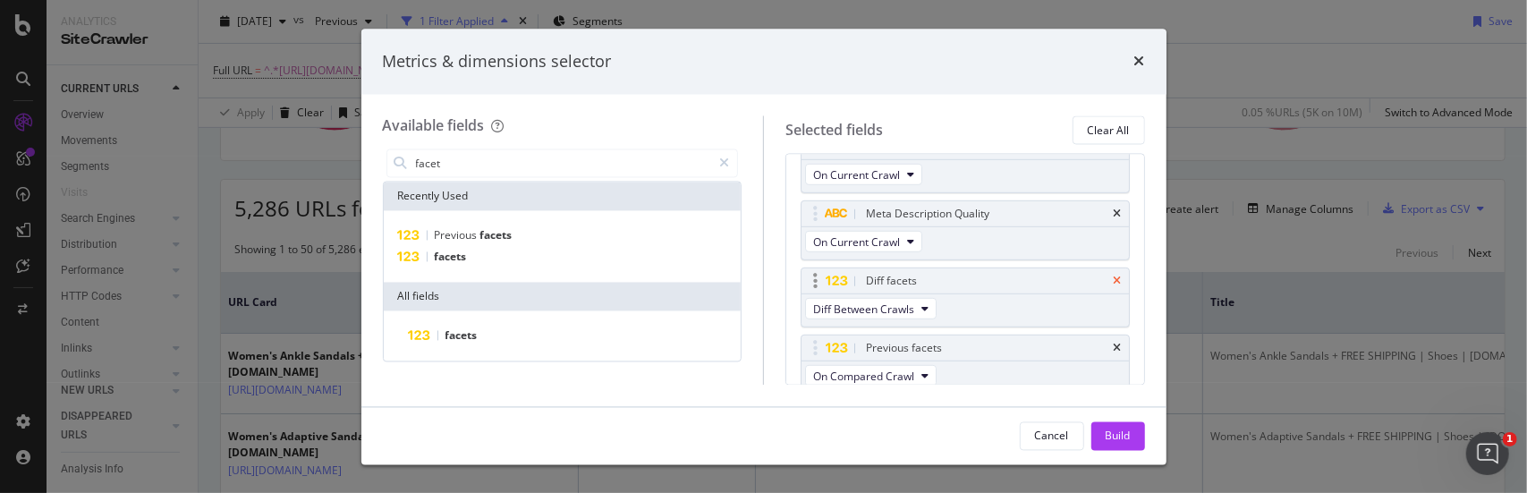
click at [1114, 276] on icon "times" at bounding box center [1118, 281] width 8 height 11
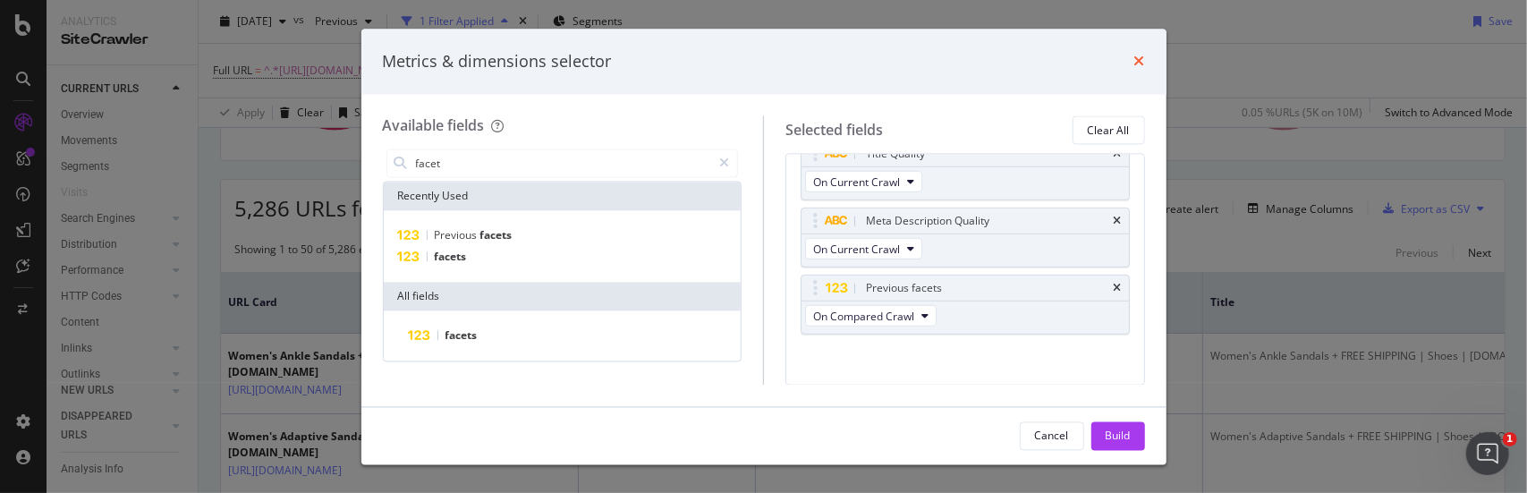
click at [1137, 58] on icon "times" at bounding box center [1139, 62] width 11 height 14
